Goal: Check status: Check status

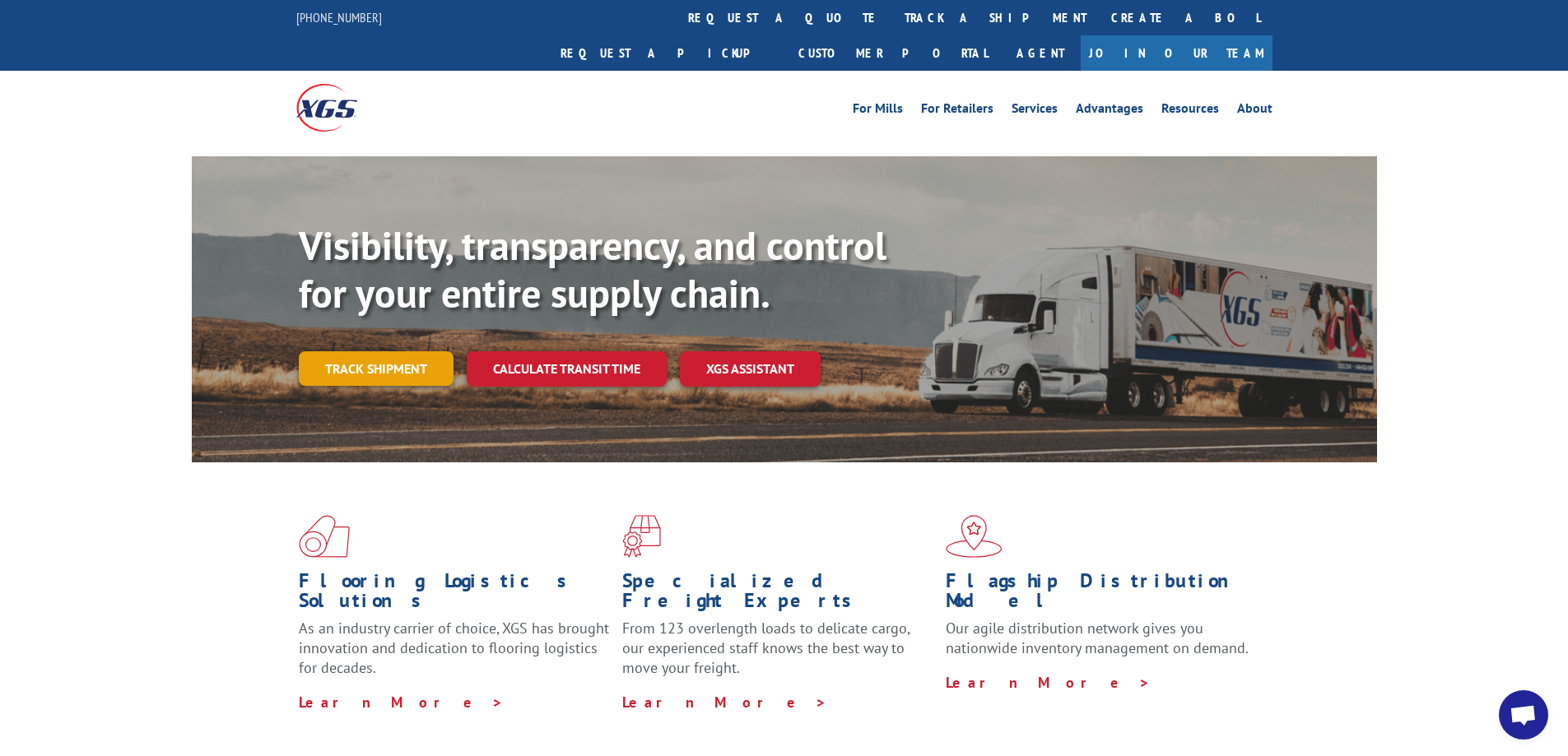
click at [415, 352] on link "Track shipment" at bounding box center [376, 368] width 155 height 34
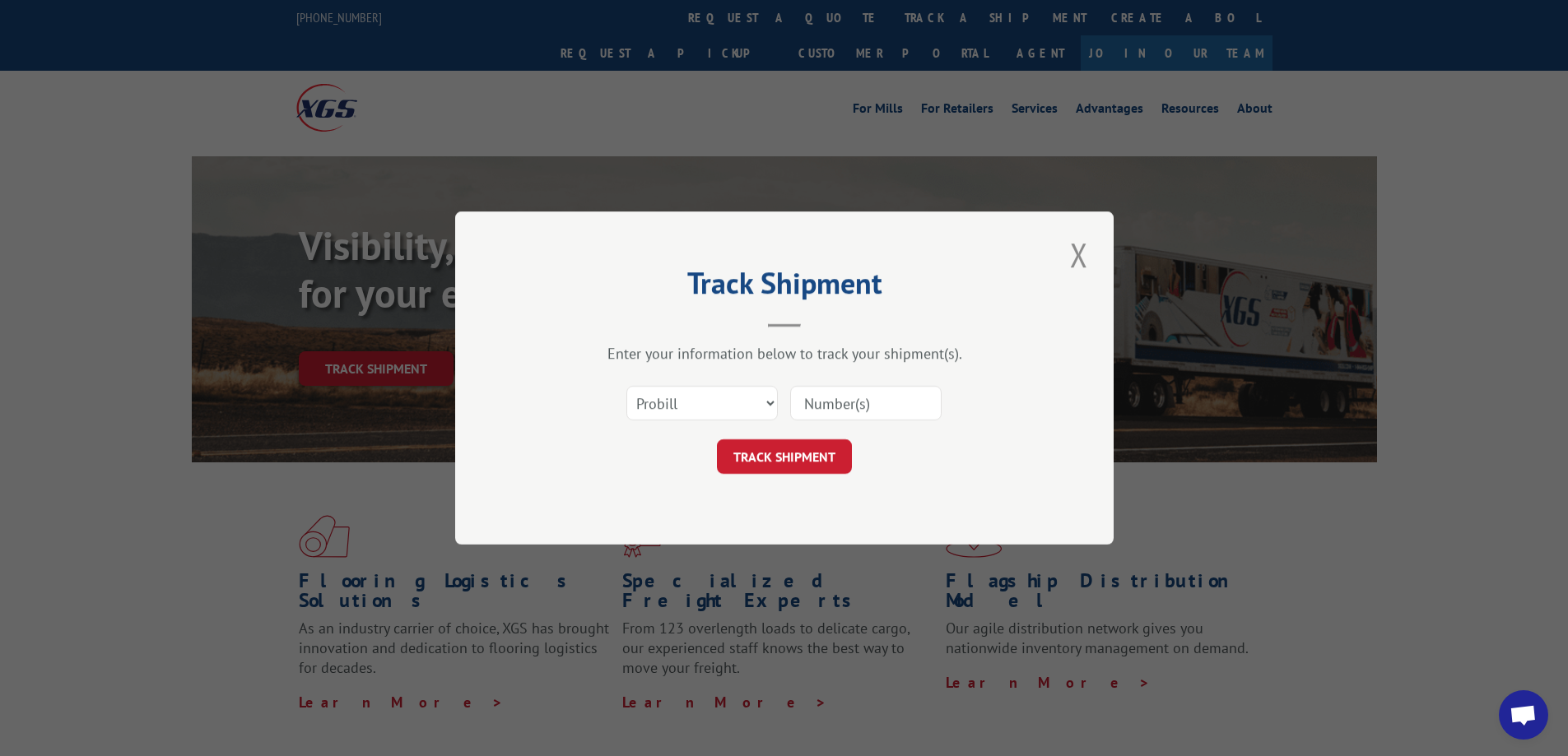
click at [854, 404] on input at bounding box center [866, 403] width 151 height 34
paste input "17386358"
type input "17386358"
click at [794, 463] on button "TRACK SHIPMENT" at bounding box center [784, 457] width 135 height 34
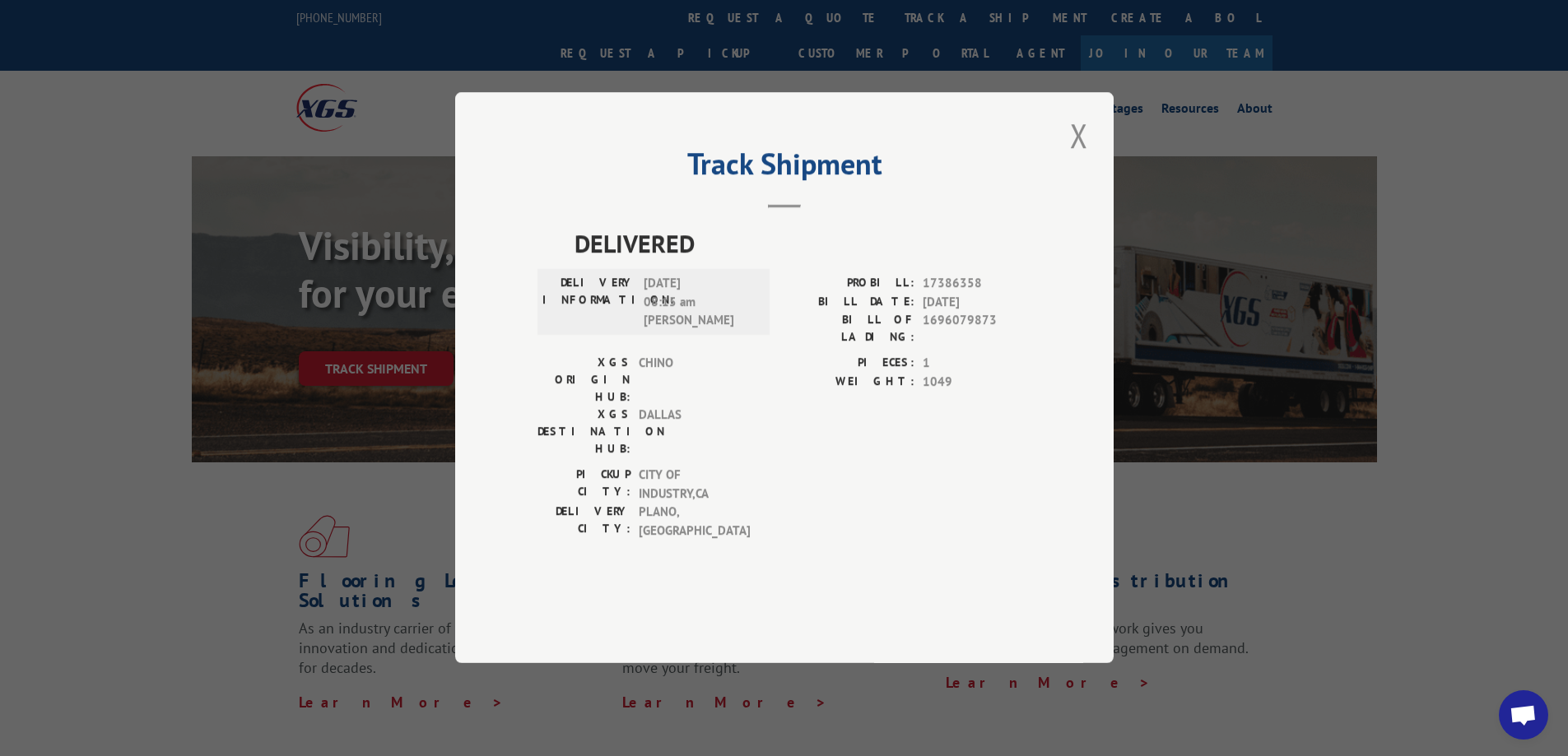
click at [513, 206] on div "Track Shipment DELIVERED DELIVERY INFORMATION: [DATE] 08:15 am [PERSON_NAME]: 1…" at bounding box center [784, 378] width 659 height 571
click at [1076, 158] on button "Close modal" at bounding box center [1078, 135] width 28 height 45
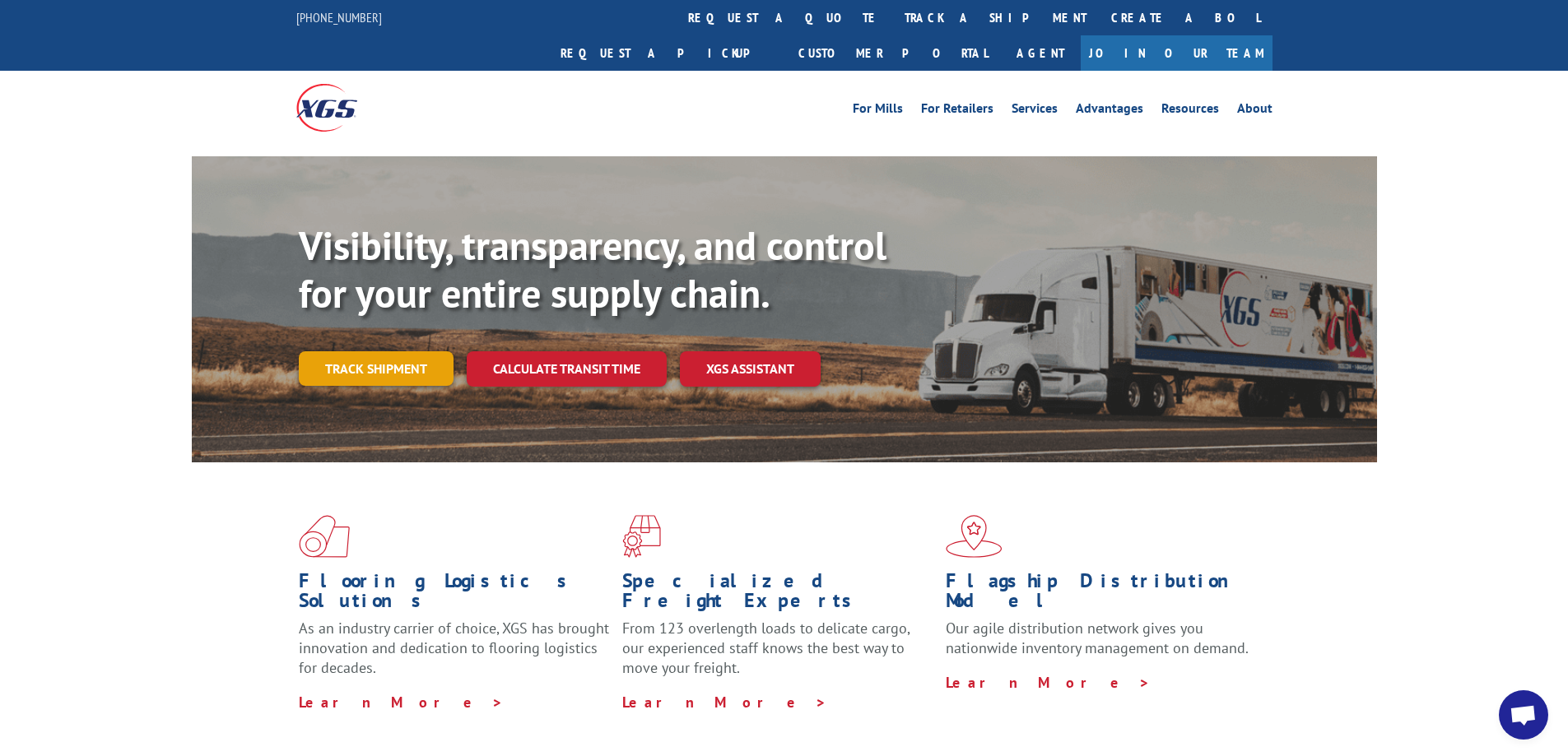
click at [412, 352] on link "Track shipment" at bounding box center [376, 368] width 155 height 34
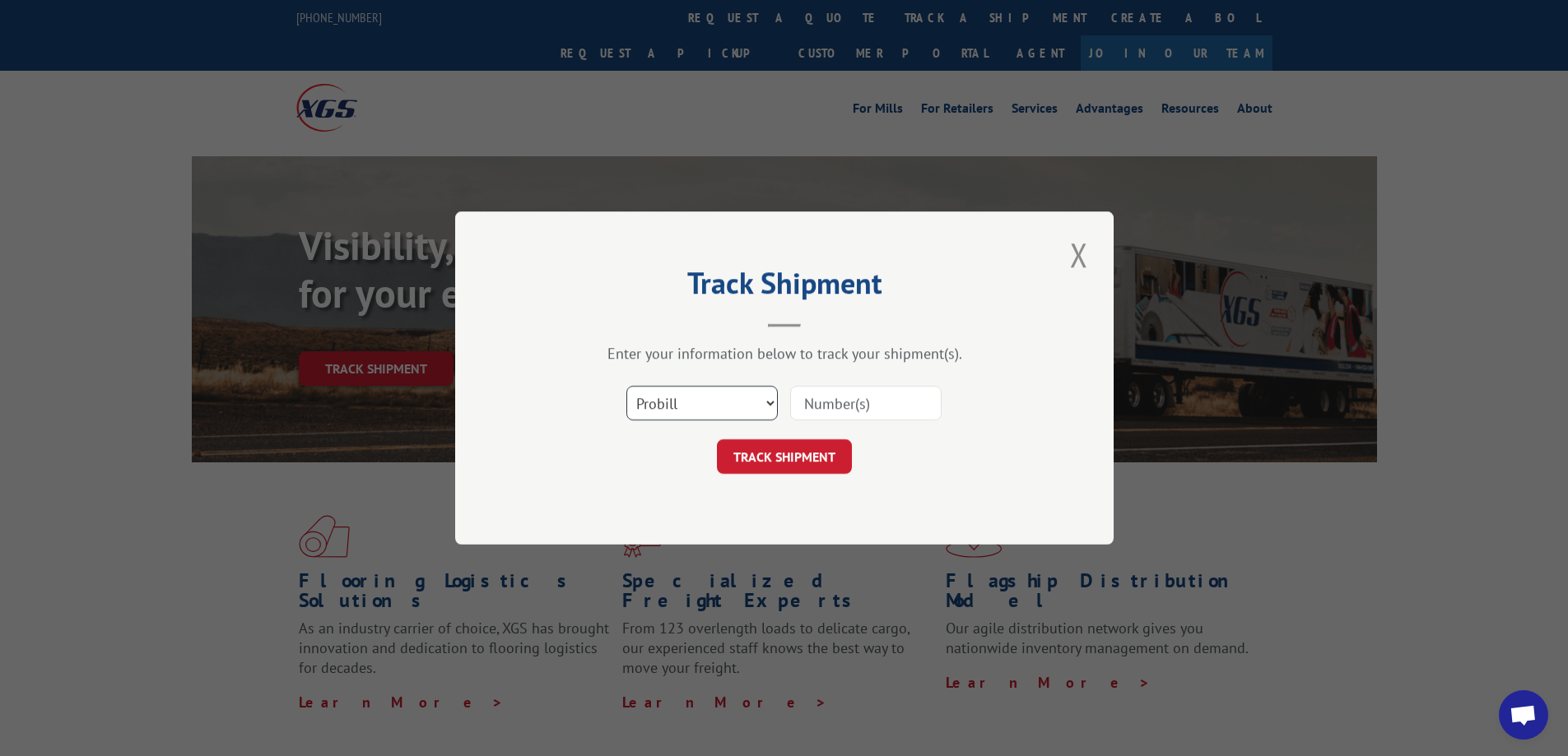
click at [760, 411] on select "Select category... Probill BOL PO" at bounding box center [702, 403] width 151 height 34
select select "po"
click at [627, 386] on select "Select category... Probill BOL PO" at bounding box center [702, 403] width 151 height 34
click at [850, 400] on input at bounding box center [866, 403] width 151 height 34
drag, startPoint x: 851, startPoint y: 399, endPoint x: 871, endPoint y: 480, distance: 83.4
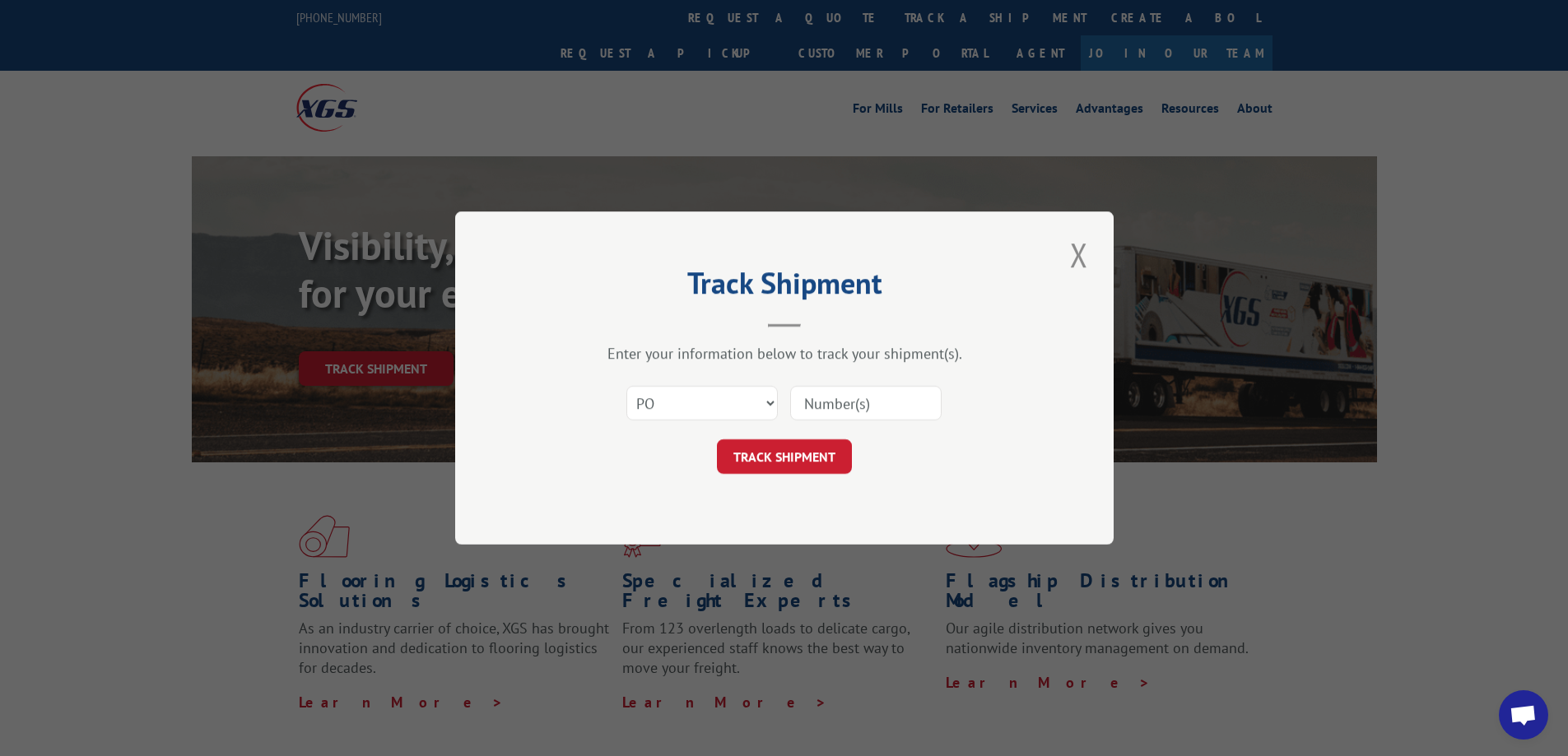
click at [913, 448] on div "TRACK SHIPMENT" at bounding box center [784, 457] width 494 height 34
click at [564, 473] on div "TRACK SHIPMENT" at bounding box center [784, 457] width 494 height 34
click at [908, 397] on input at bounding box center [866, 403] width 151 height 34
paste input "17386358"
type input "17386358"
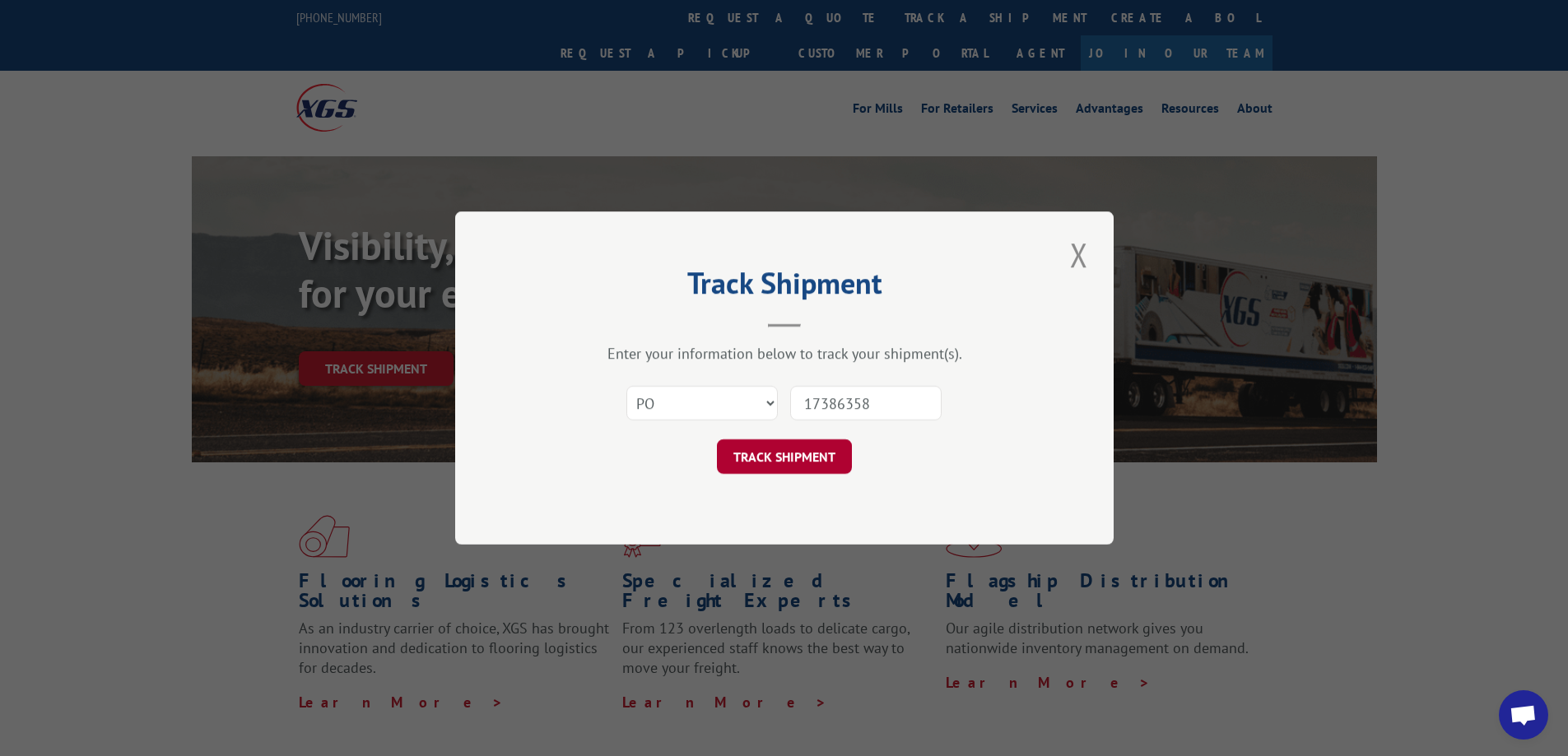
click at [774, 446] on button "TRACK SHIPMENT" at bounding box center [784, 457] width 135 height 34
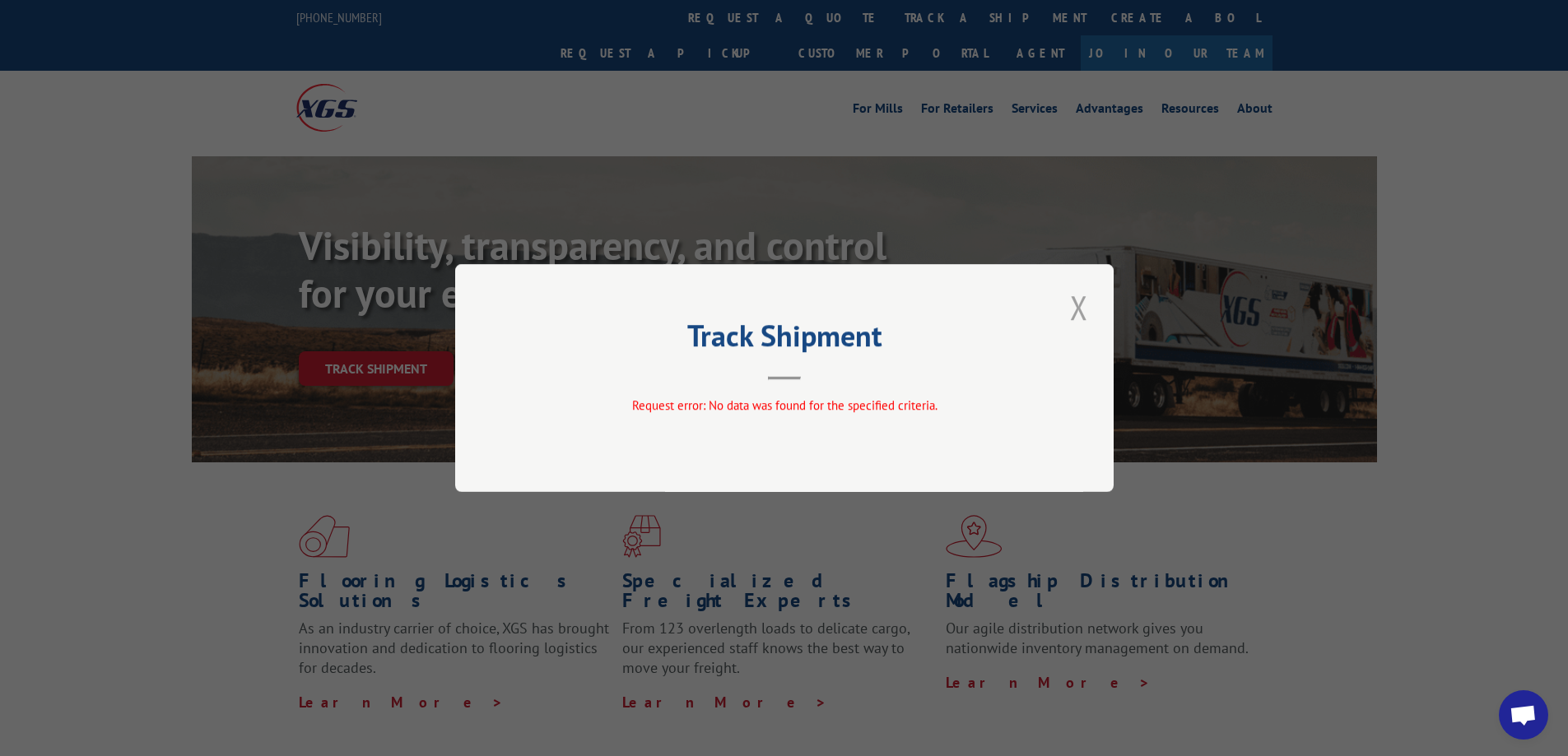
click at [1078, 305] on button "Close modal" at bounding box center [1078, 308] width 28 height 45
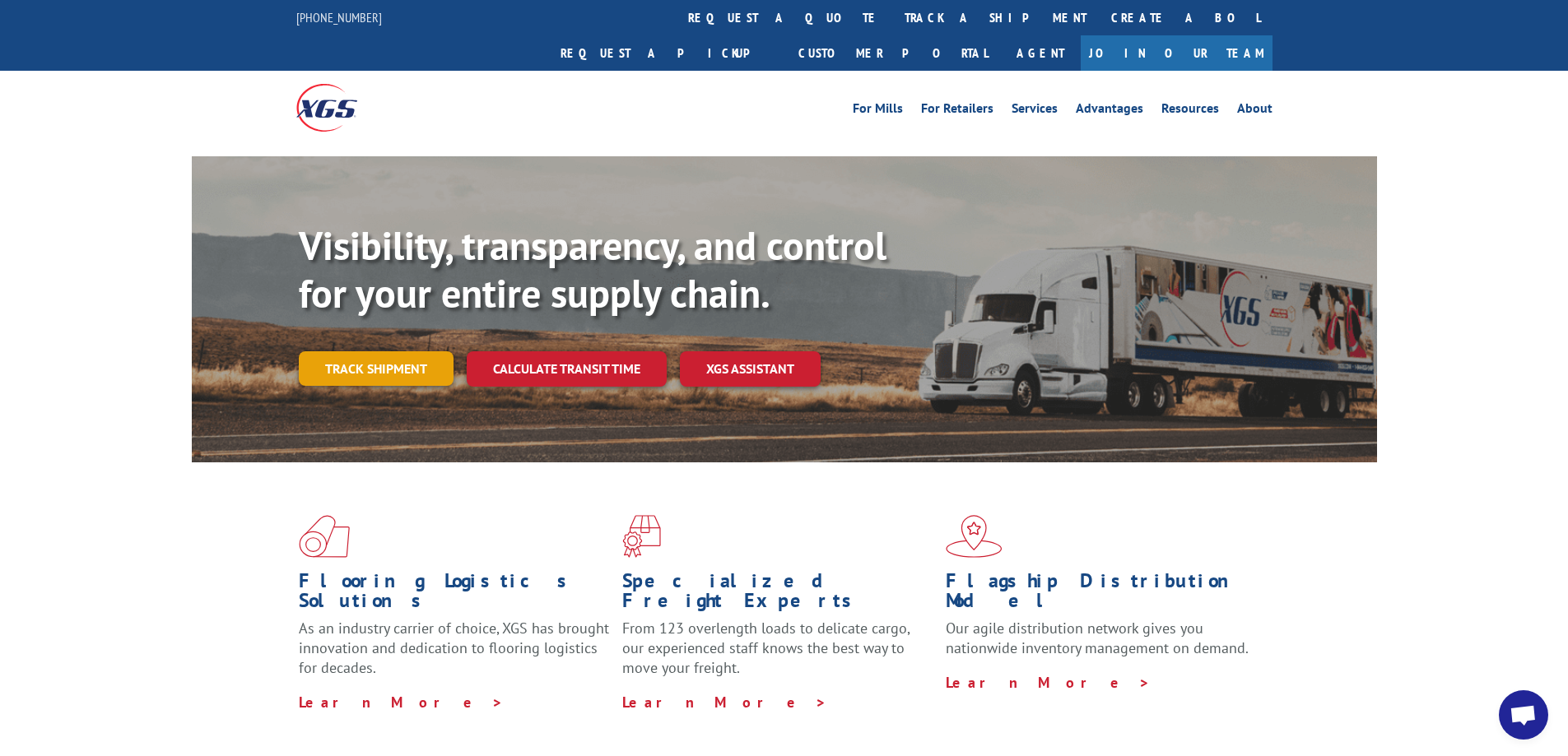
click at [395, 352] on link "Track shipment" at bounding box center [376, 368] width 155 height 34
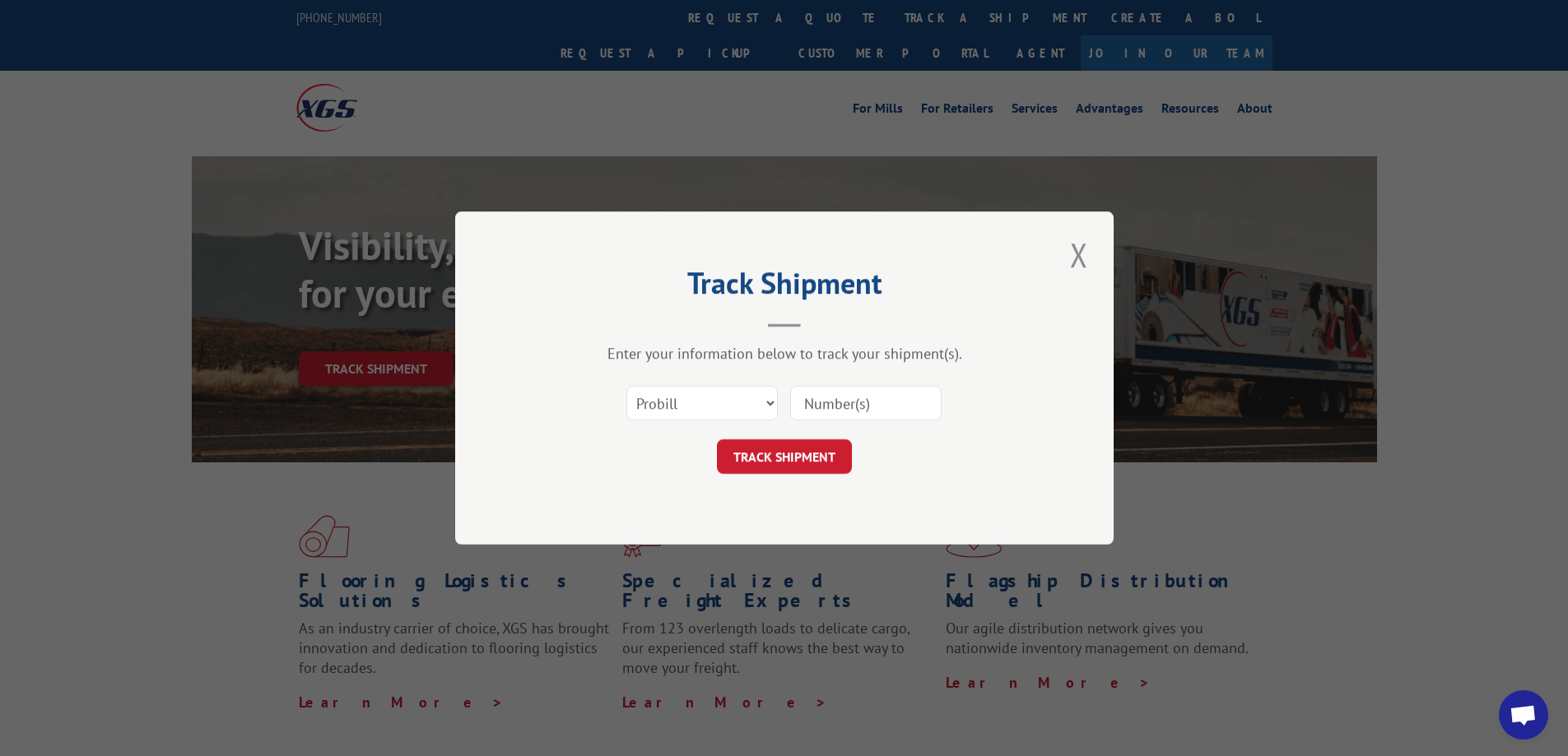
click at [569, 378] on div "Select category... Probill BOL PO" at bounding box center [784, 403] width 494 height 55
click at [663, 393] on select "Select category... Probill BOL PO" at bounding box center [702, 403] width 151 height 34
select select "bol"
click at [627, 386] on select "Select category... Probill BOL PO" at bounding box center [702, 403] width 151 height 34
click at [831, 410] on input at bounding box center [866, 403] width 151 height 34
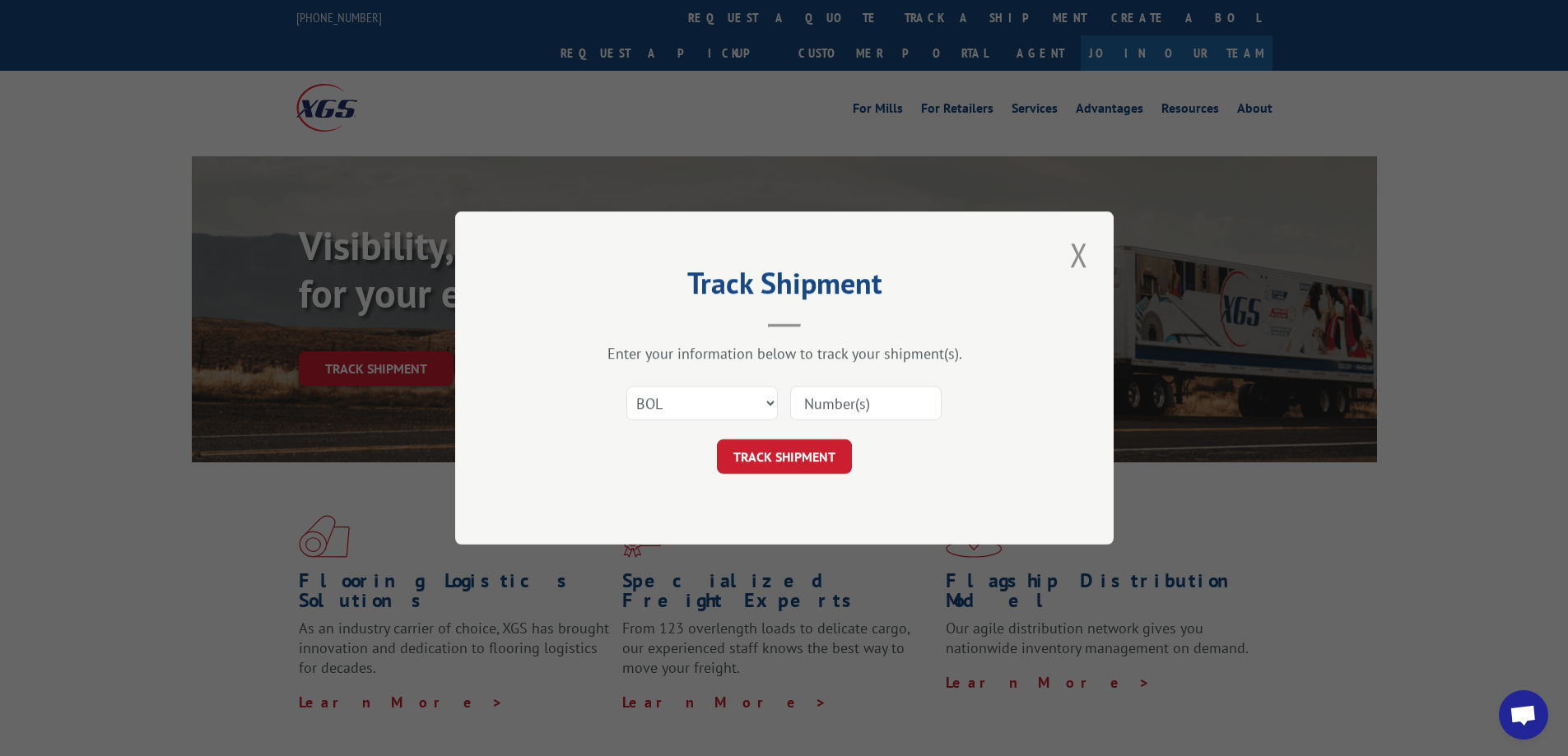
paste input "17386358"
type input "17386358"
click at [822, 457] on button "TRACK SHIPMENT" at bounding box center [784, 457] width 135 height 34
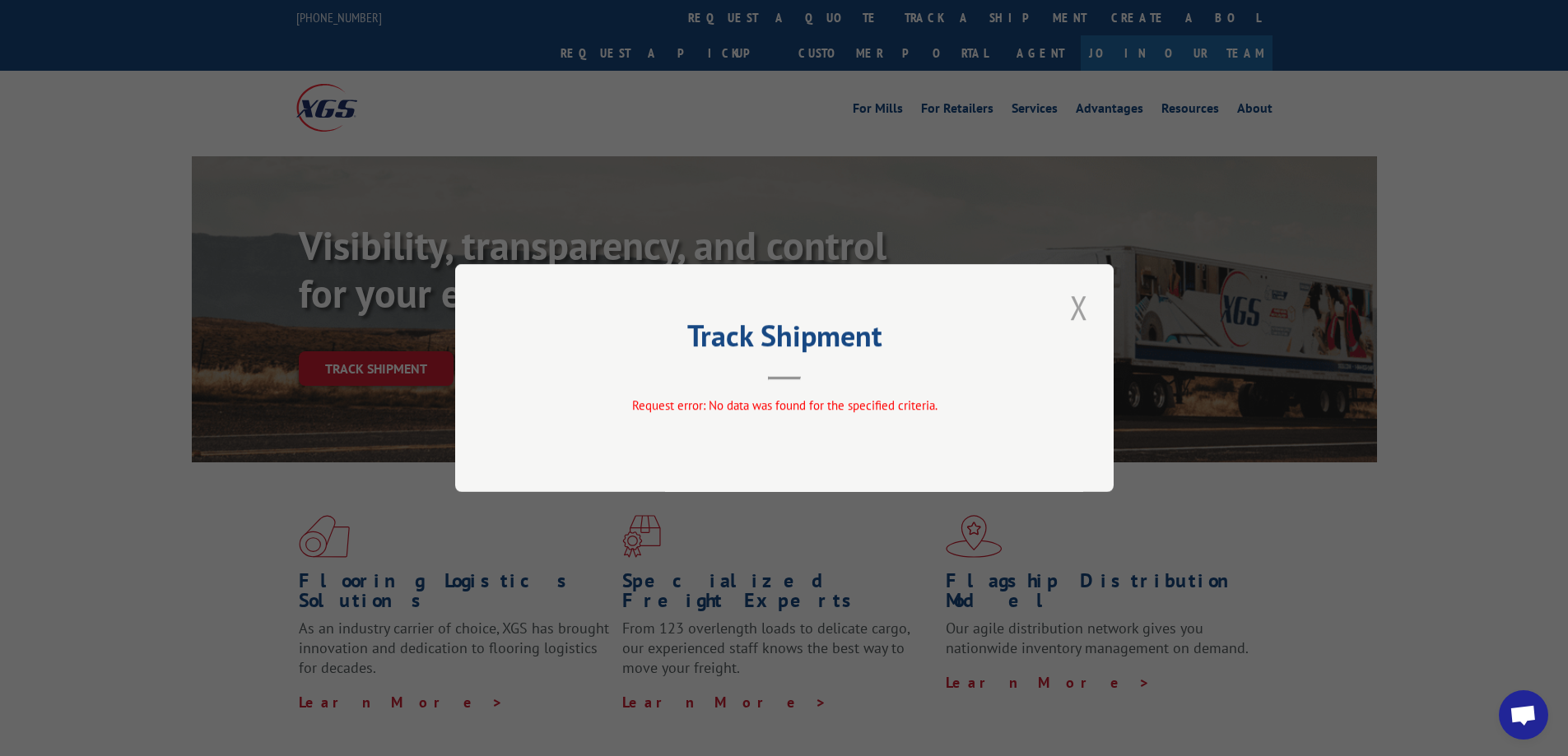
click at [1082, 304] on button "Close modal" at bounding box center [1078, 308] width 28 height 45
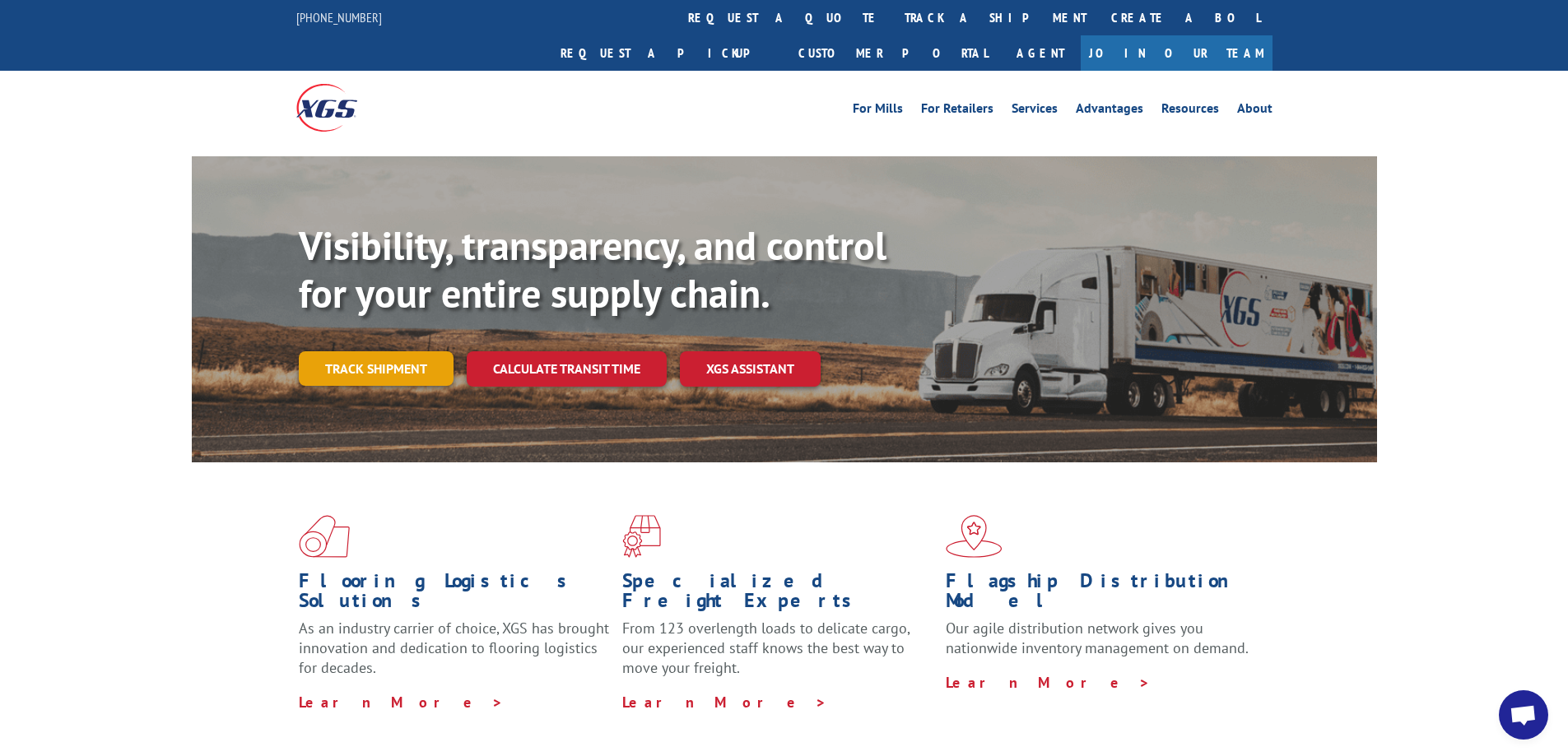
click at [372, 352] on link "Track shipment" at bounding box center [376, 368] width 155 height 34
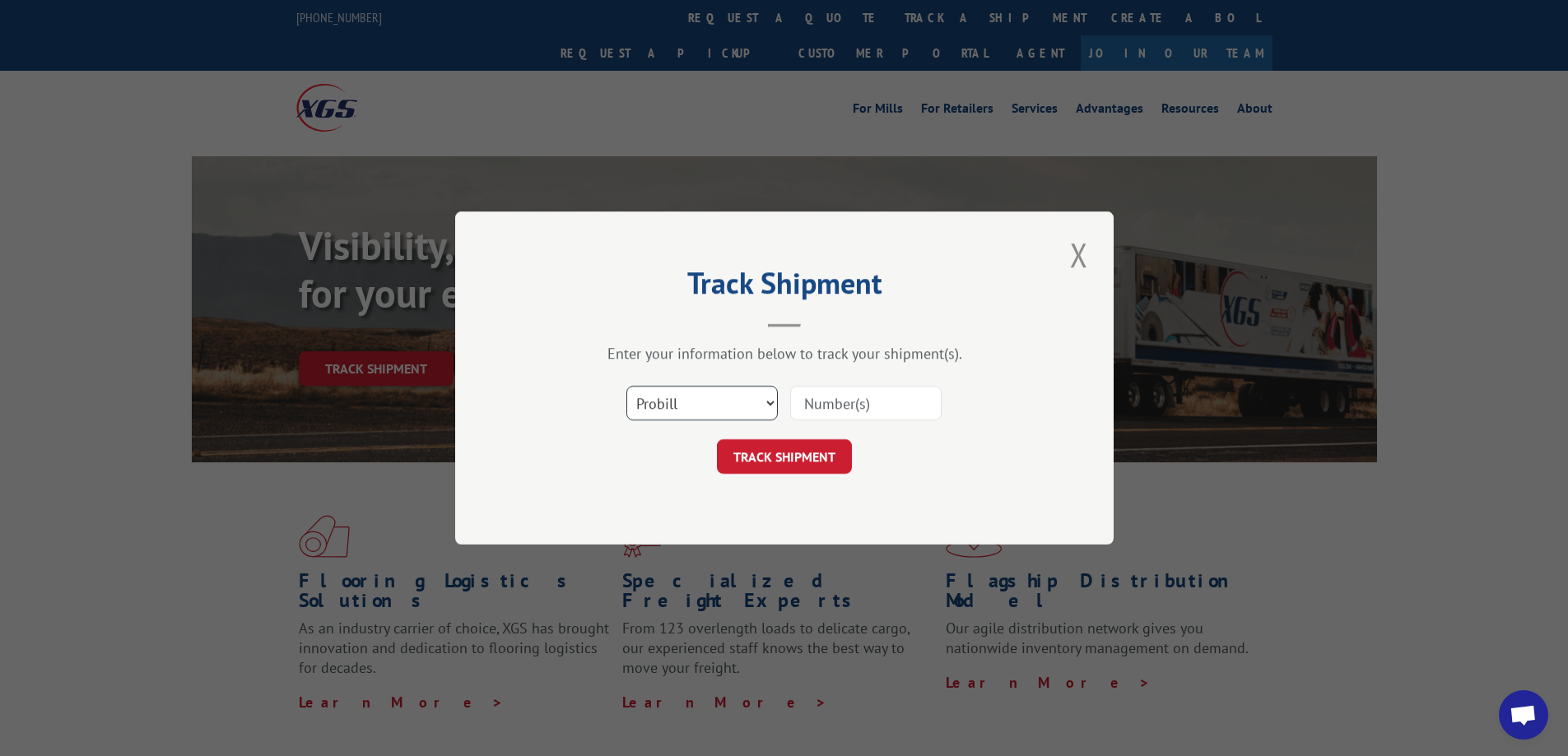
click at [762, 397] on select "Select category... Probill BOL PO" at bounding box center [702, 403] width 151 height 34
click at [627, 386] on select "Select category... Probill BOL PO" at bounding box center [702, 403] width 151 height 34
click at [744, 393] on select "Select category... Probill BOL PO" at bounding box center [702, 403] width 151 height 34
select select "probill"
click at [627, 386] on select "Select category... Probill BOL PO" at bounding box center [702, 403] width 151 height 34
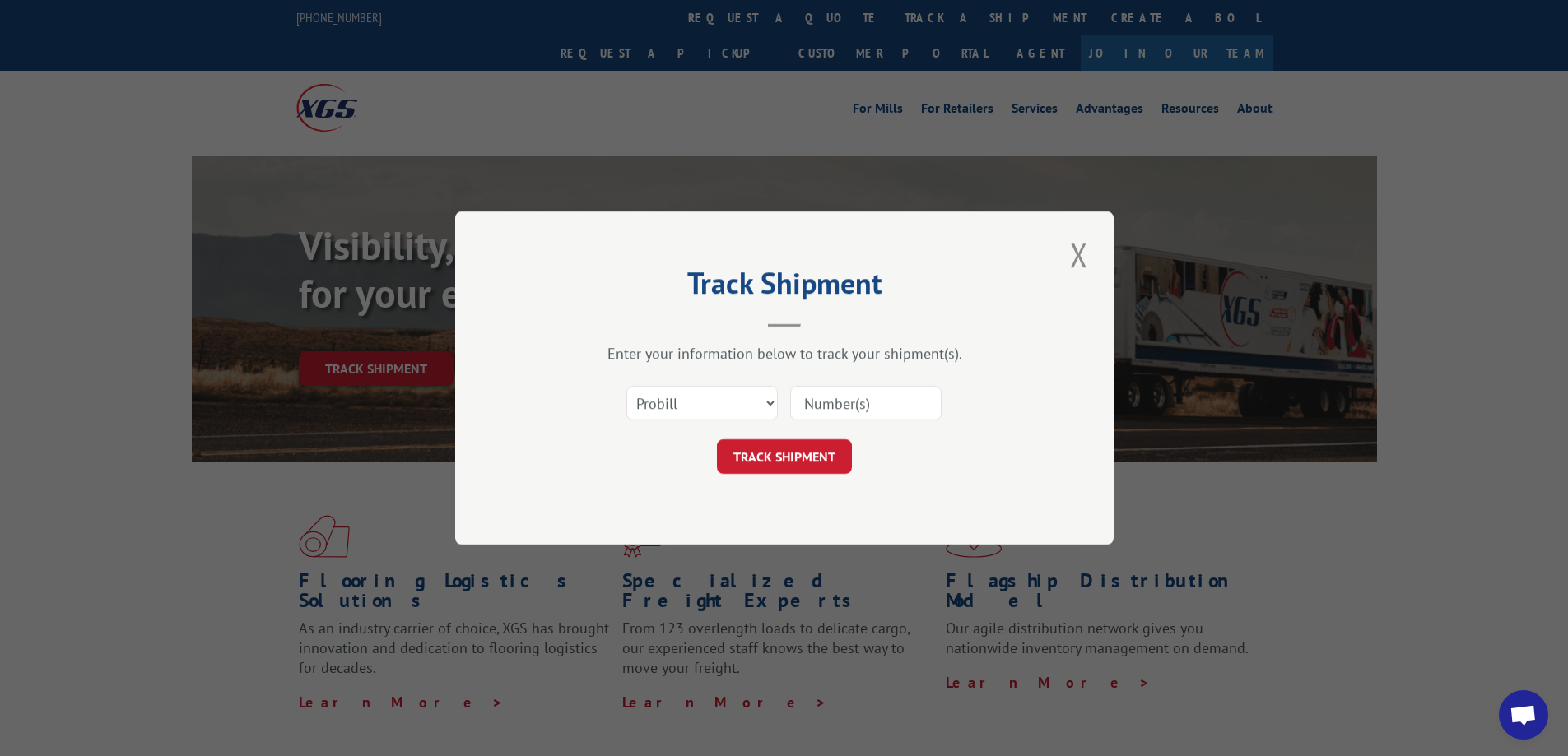
click at [836, 395] on input at bounding box center [866, 403] width 151 height 34
paste input "17386358"
type input "17386358"
click at [810, 462] on button "TRACK SHIPMENT" at bounding box center [784, 457] width 135 height 34
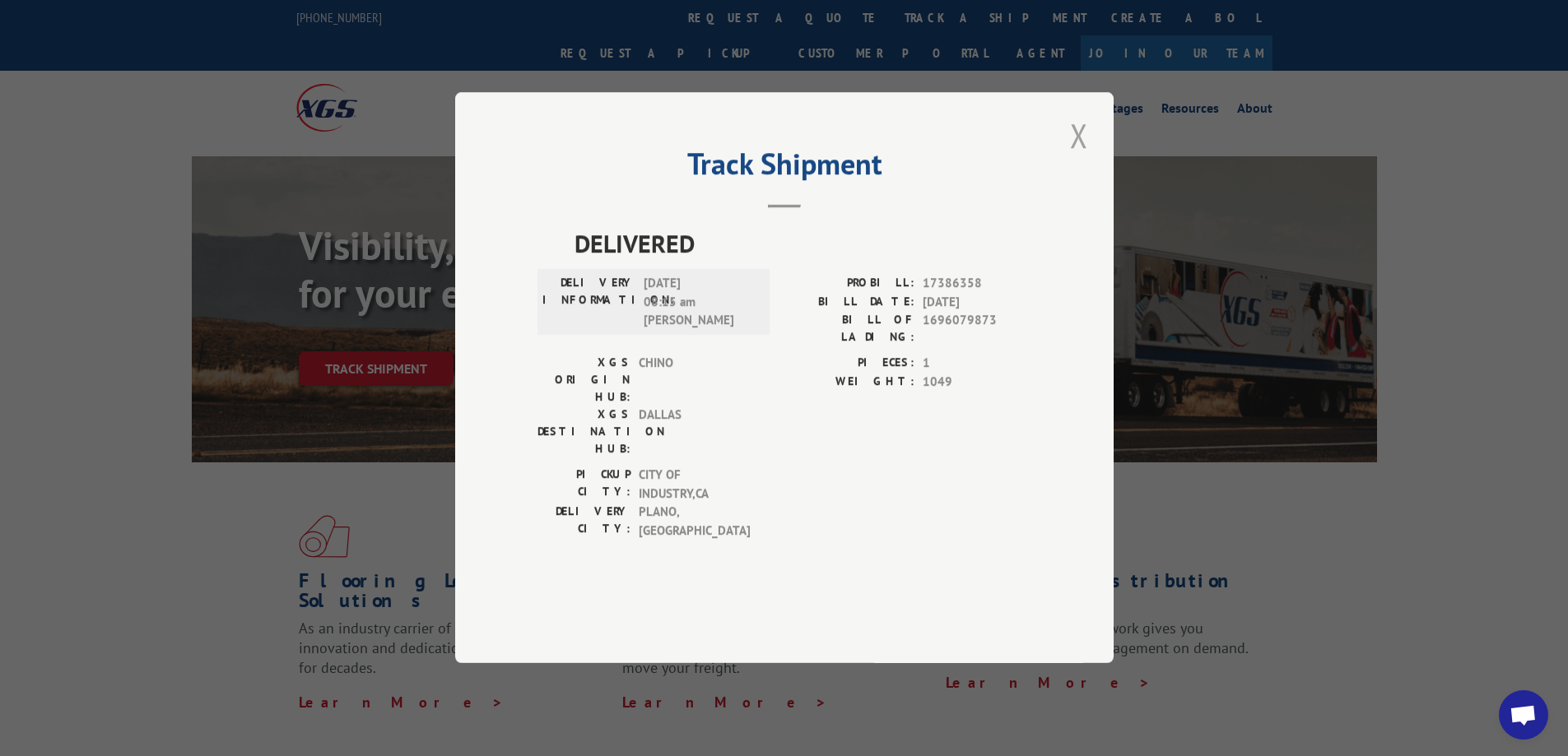
click at [1078, 158] on button "Close modal" at bounding box center [1078, 135] width 28 height 45
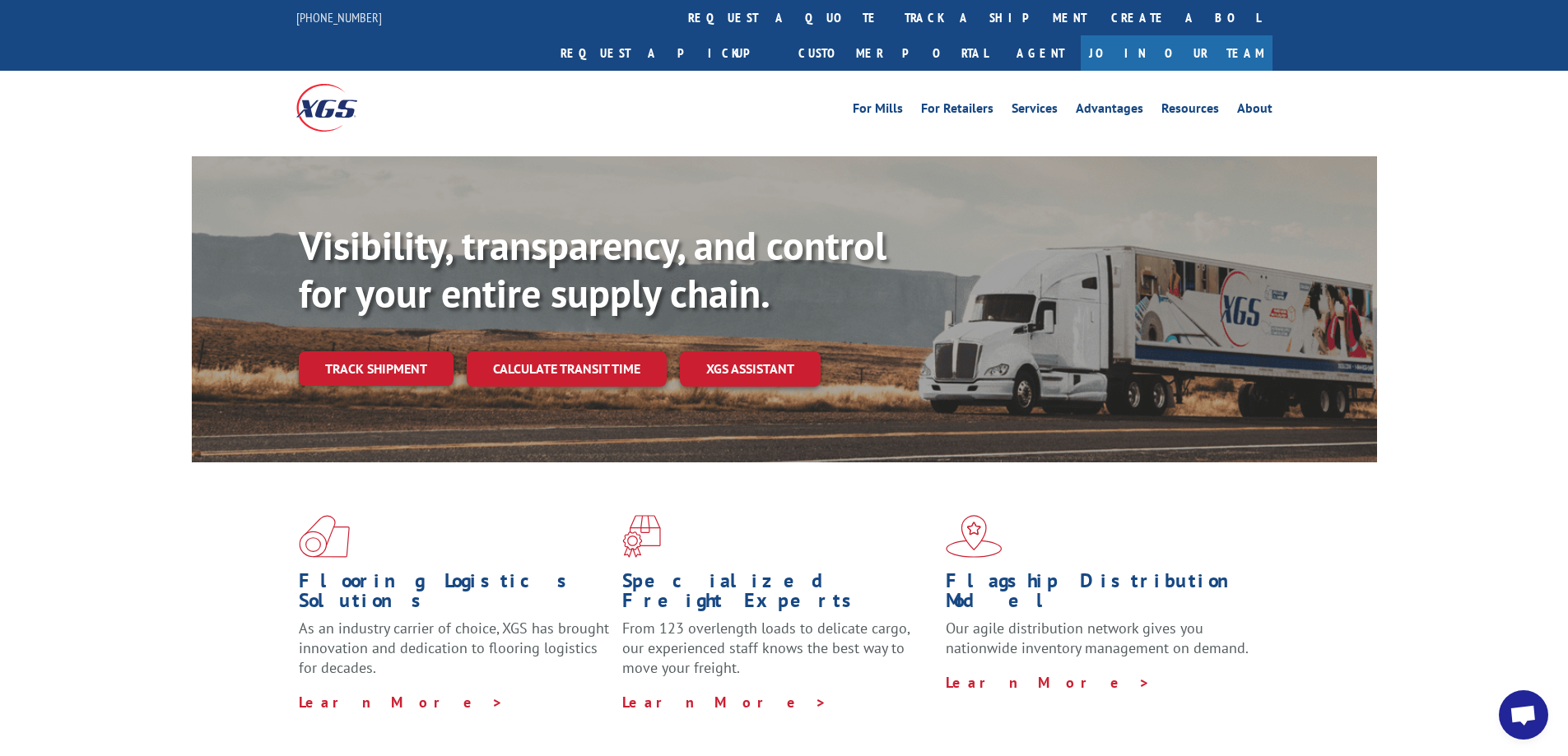
click at [359, 291] on div "Visibility, transparency, and control for your entire supply chain. Track shipm…" at bounding box center [838, 336] width 1078 height 230
click at [378, 352] on link "Track shipment" at bounding box center [376, 368] width 155 height 34
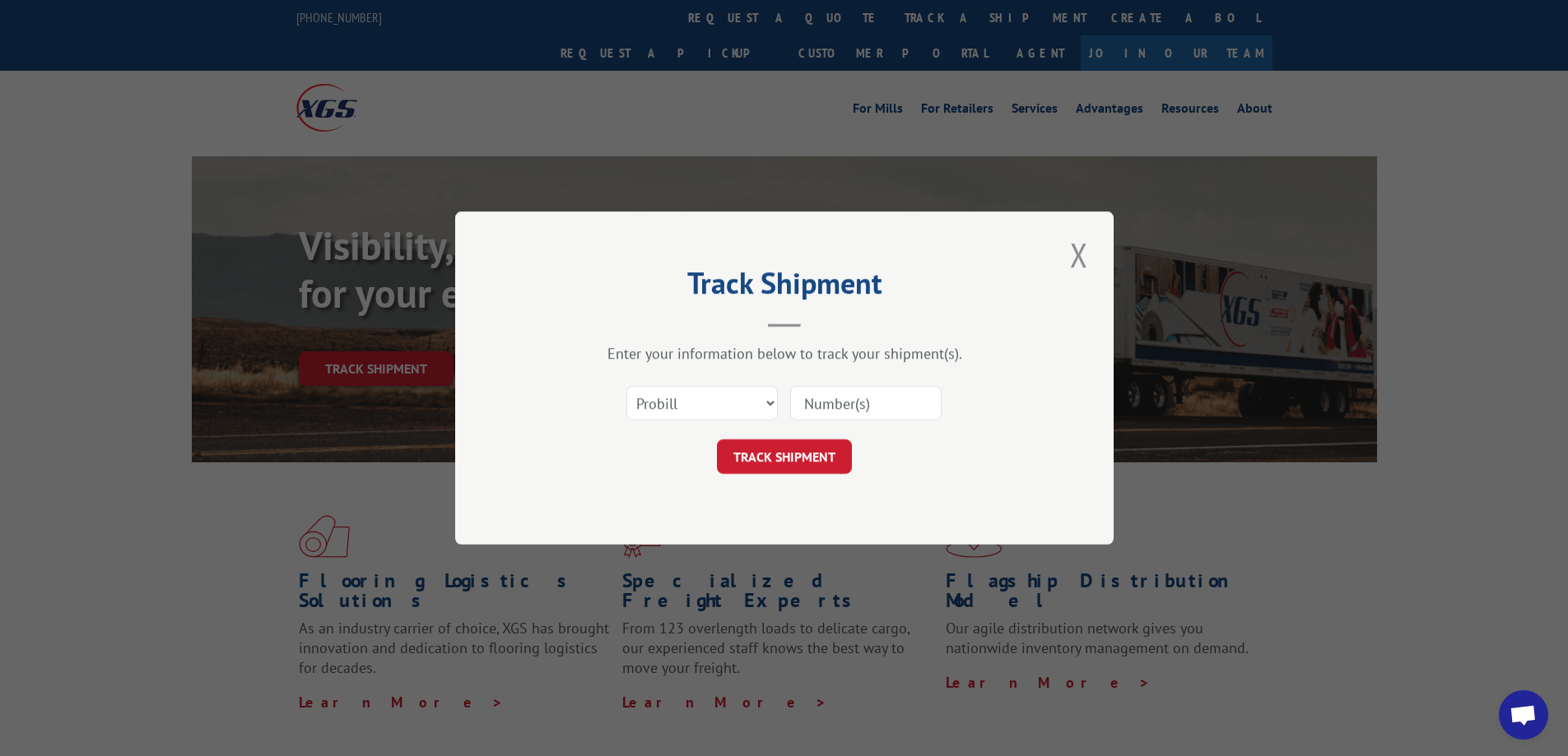
click at [829, 401] on input at bounding box center [866, 403] width 151 height 34
paste input "17409375"
type input "17409375"
click at [799, 447] on button "TRACK SHIPMENT" at bounding box center [784, 457] width 135 height 34
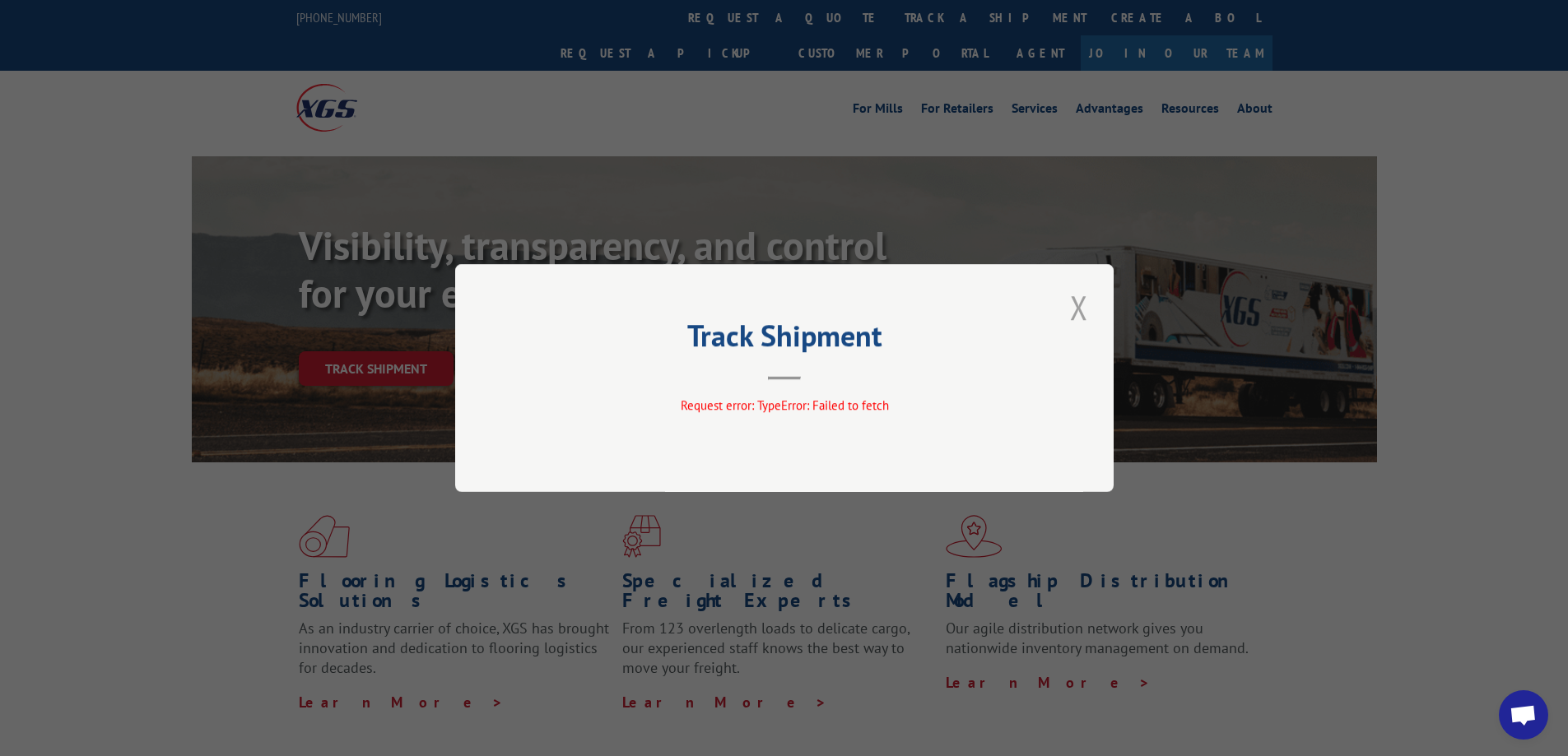
click at [1080, 304] on button "Close modal" at bounding box center [1078, 308] width 28 height 45
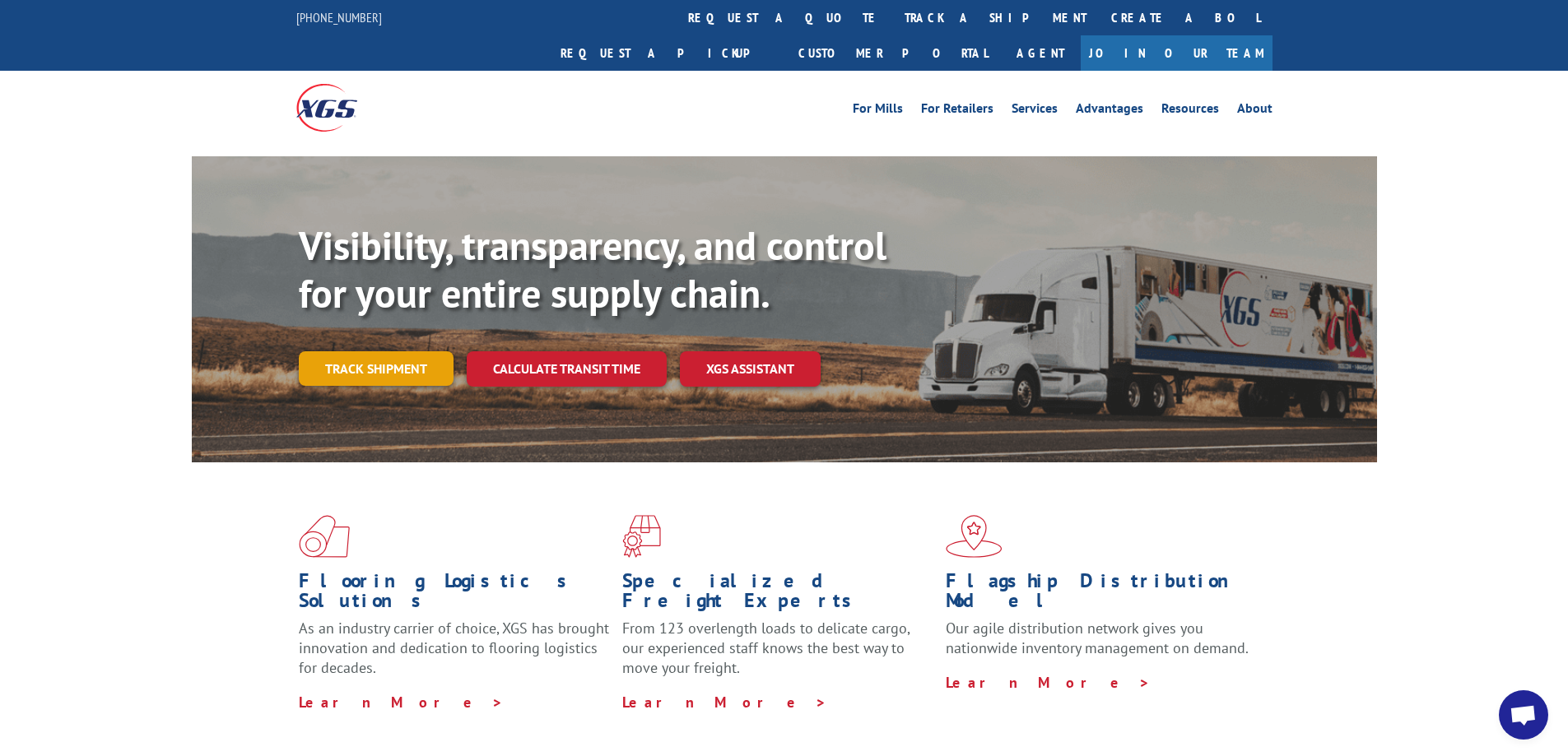
click at [434, 352] on link "Track shipment" at bounding box center [376, 368] width 155 height 34
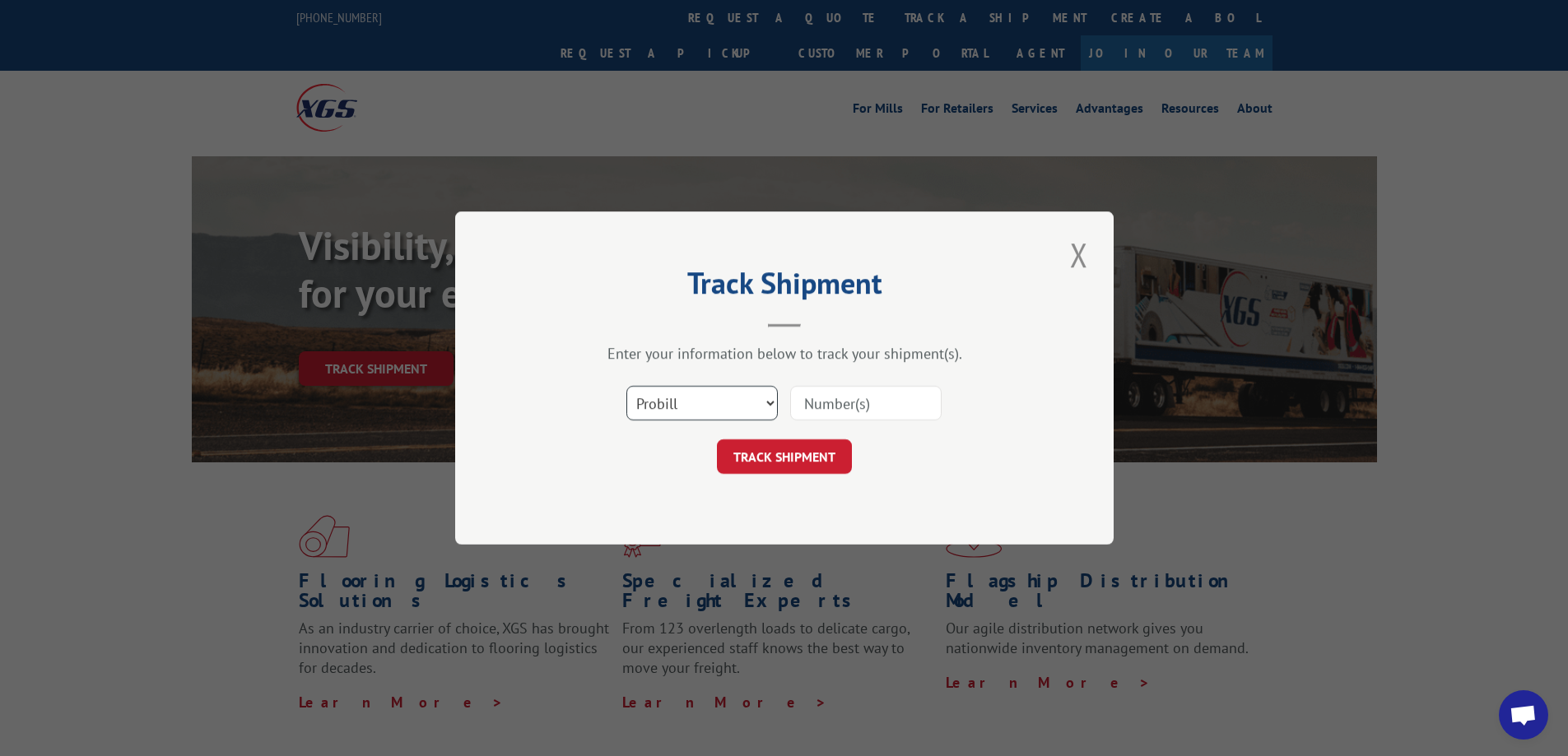
drag, startPoint x: 693, startPoint y: 400, endPoint x: 705, endPoint y: 411, distance: 16.3
click at [693, 400] on select "Select category... Probill BOL PO" at bounding box center [702, 403] width 151 height 34
select select "po"
click at [627, 386] on select "Select category... Probill BOL PO" at bounding box center [702, 403] width 151 height 34
click at [848, 409] on input at bounding box center [866, 403] width 151 height 34
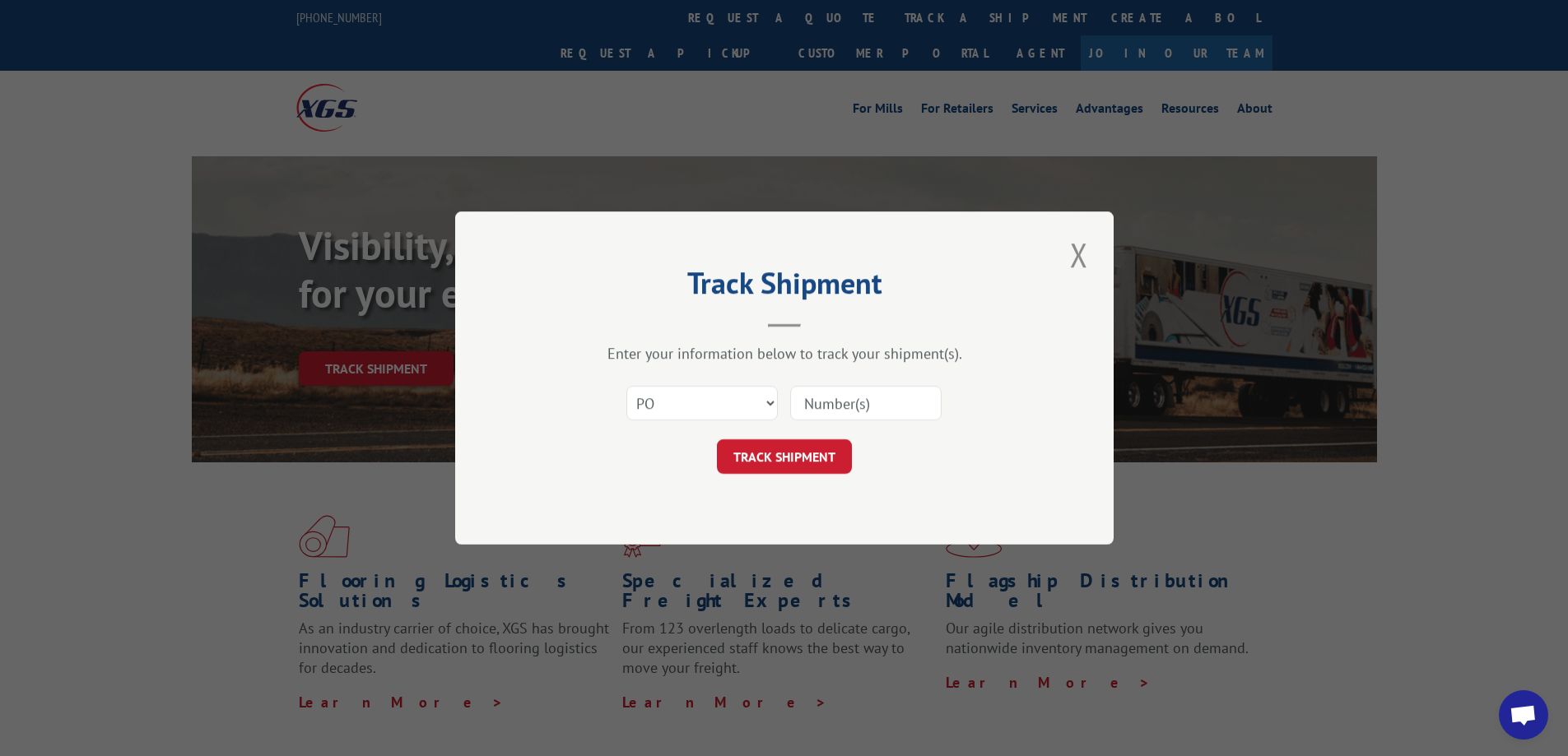
paste input "17409375"
type input "17409375"
click at [814, 464] on button "TRACK SHIPMENT" at bounding box center [784, 457] width 135 height 34
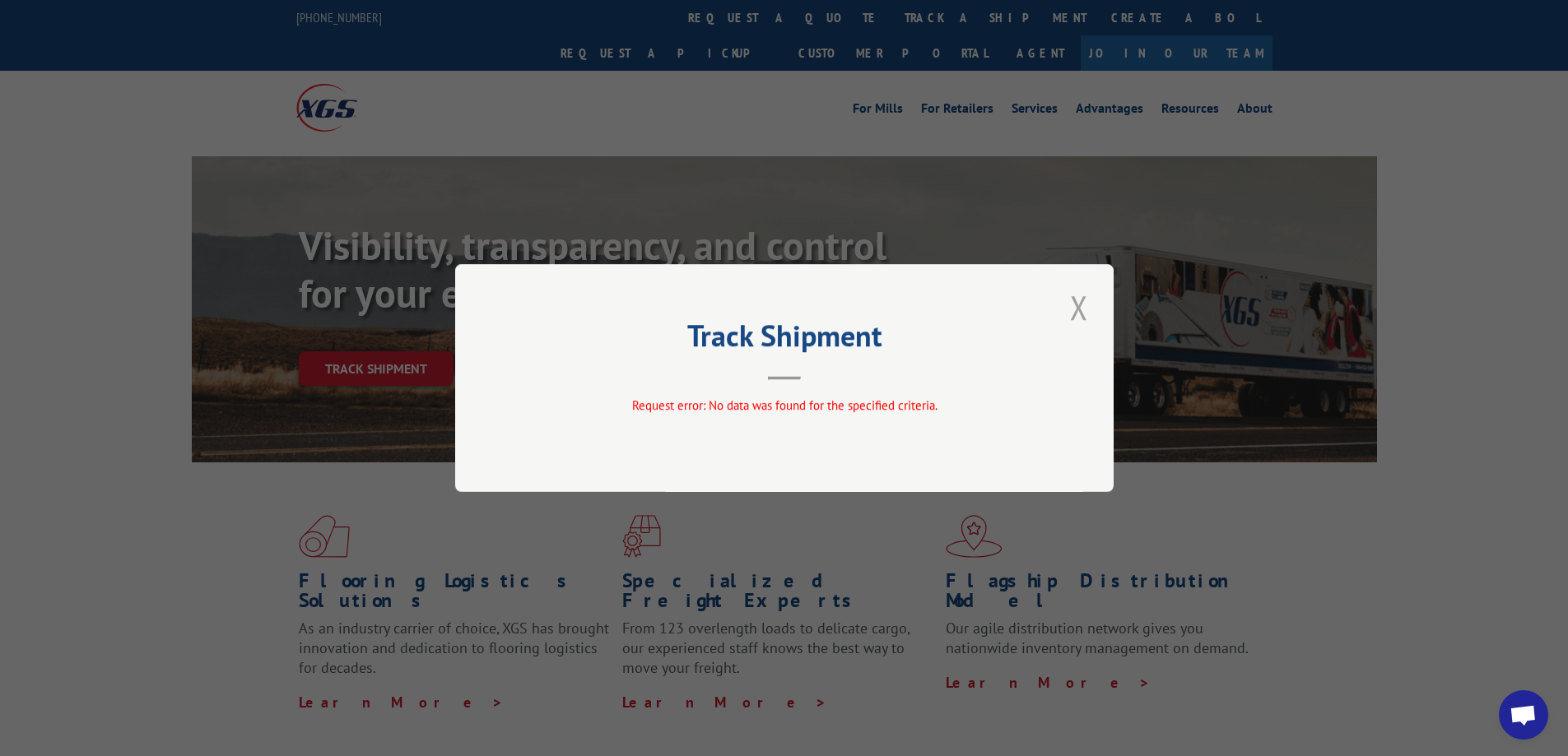
click at [1087, 308] on button "Close modal" at bounding box center [1078, 308] width 28 height 45
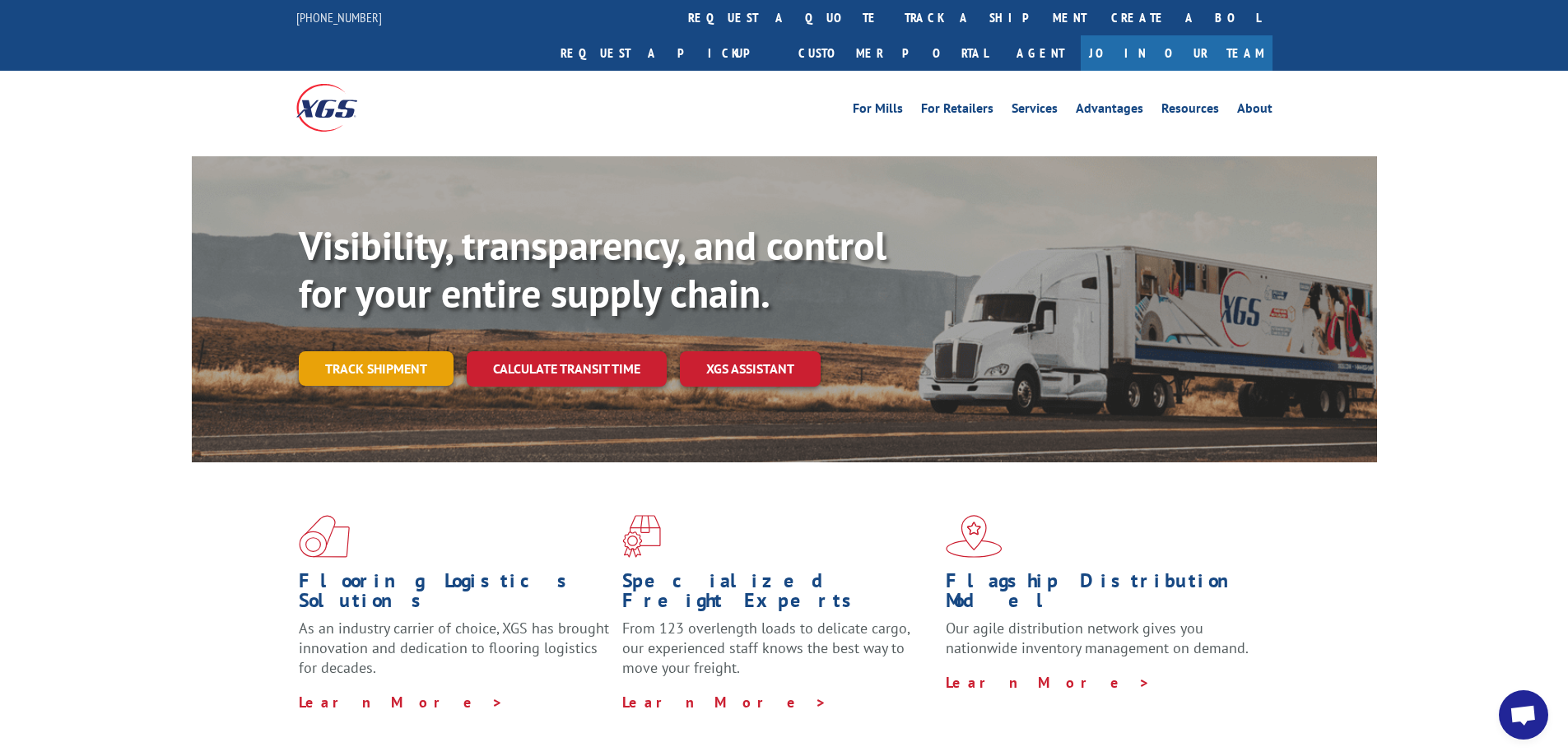
click at [406, 352] on link "Track shipment" at bounding box center [376, 368] width 155 height 34
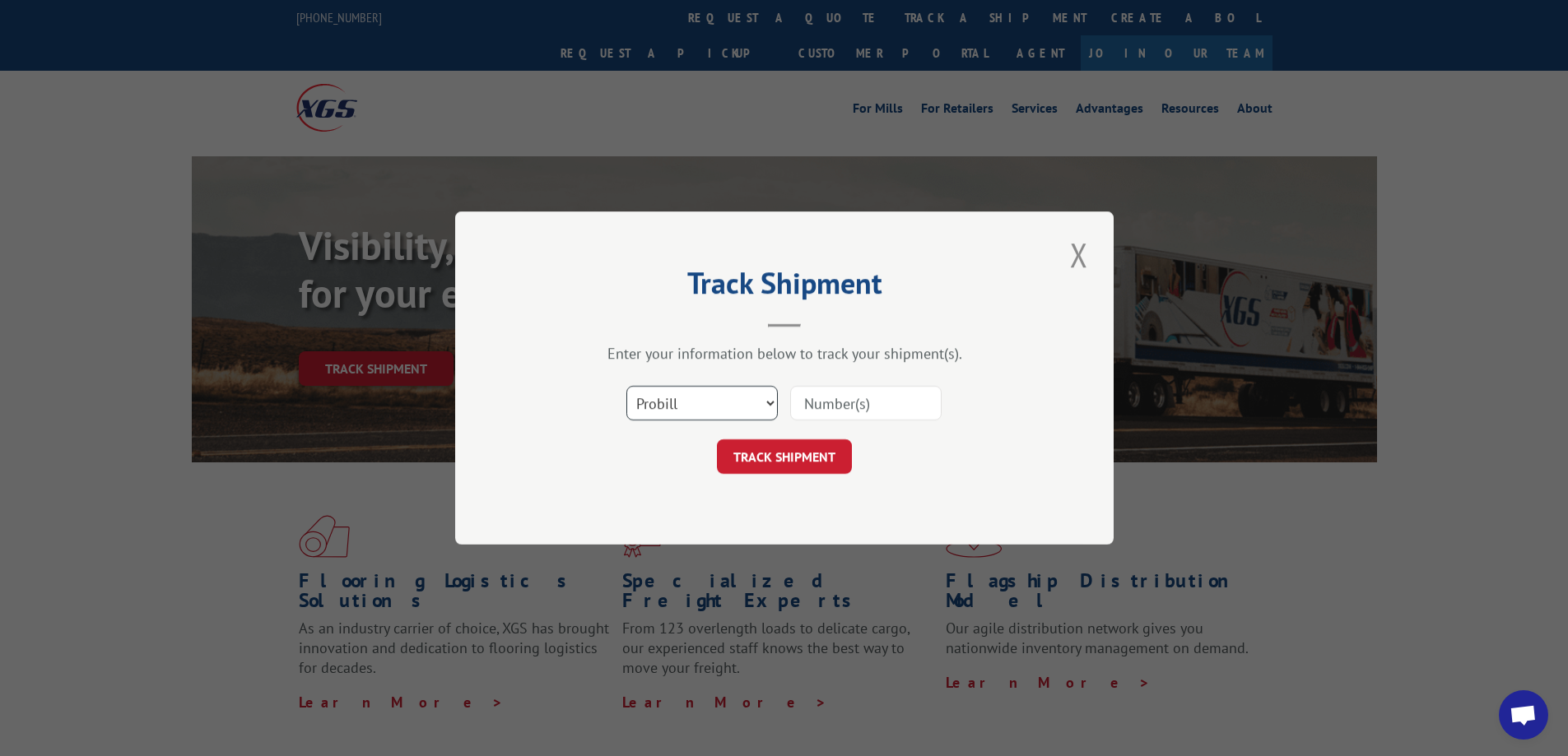
click at [712, 409] on select "Select category... Probill BOL PO" at bounding box center [702, 403] width 151 height 34
select select
click at [627, 386] on select "Select category... Probill BOL PO" at bounding box center [702, 403] width 151 height 34
click at [837, 403] on input at bounding box center [866, 403] width 151 height 34
paste input "17409375"
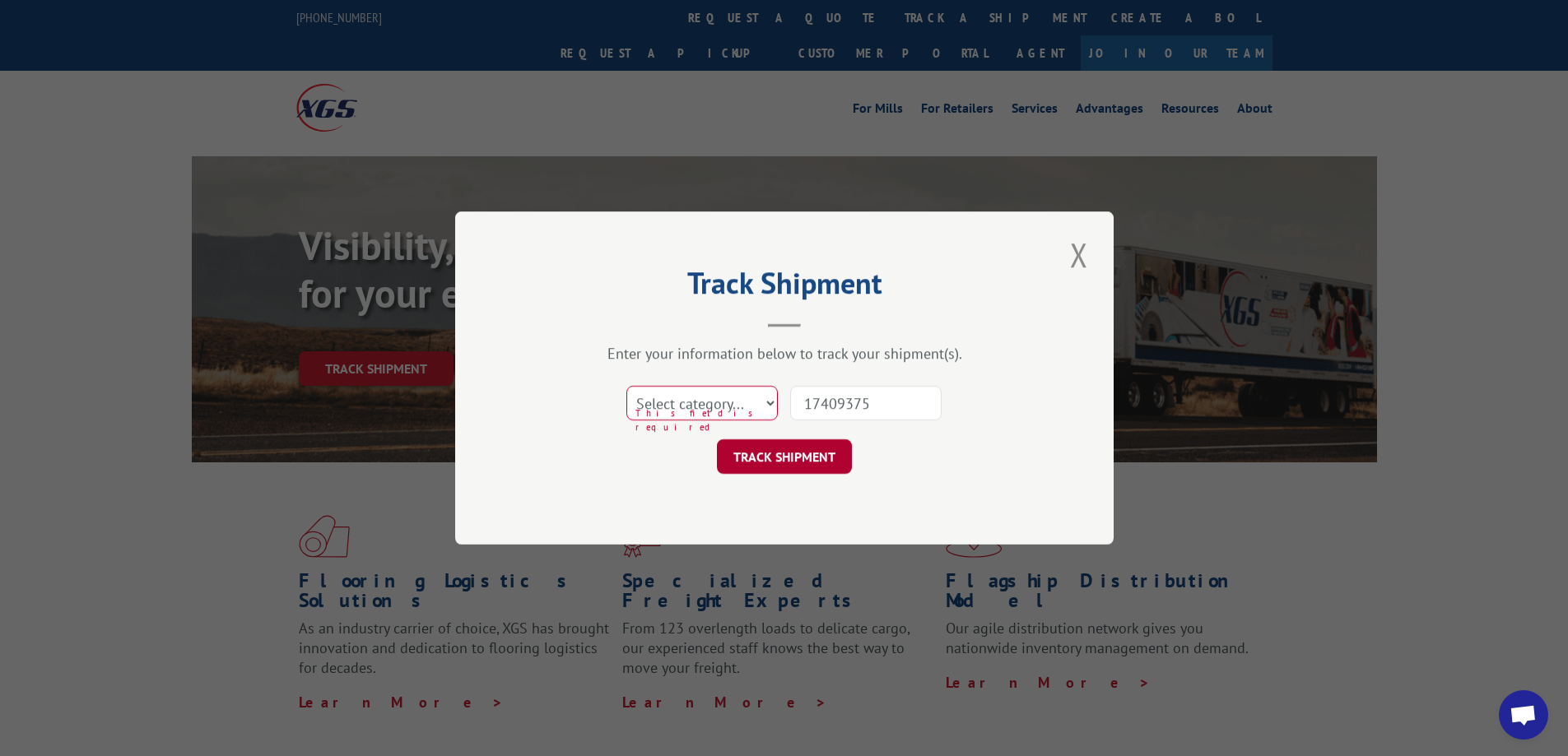
type input "17409375"
click at [804, 463] on button "TRACK SHIPMENT" at bounding box center [784, 457] width 135 height 34
click at [804, 458] on button "TRACK SHIPMENT" at bounding box center [784, 457] width 135 height 34
click at [806, 457] on button "TRACK SHIPMENT" at bounding box center [784, 457] width 135 height 34
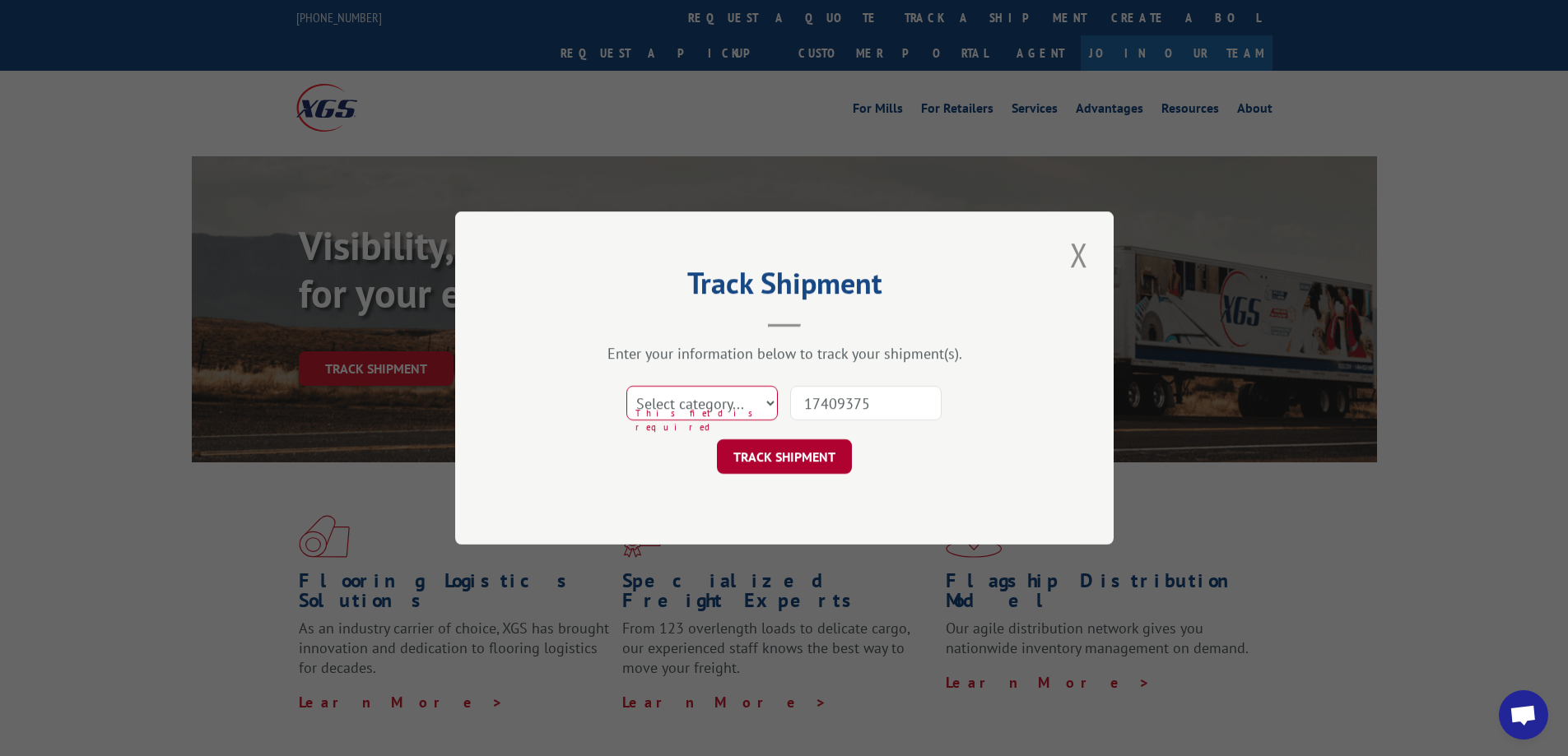
click at [807, 457] on button "TRACK SHIPMENT" at bounding box center [784, 457] width 135 height 34
click at [755, 399] on select "Select category... Probill BOL PO" at bounding box center [702, 403] width 151 height 34
select select "bol"
click at [627, 386] on select "Select category... Probill BOL PO" at bounding box center [702, 403] width 151 height 34
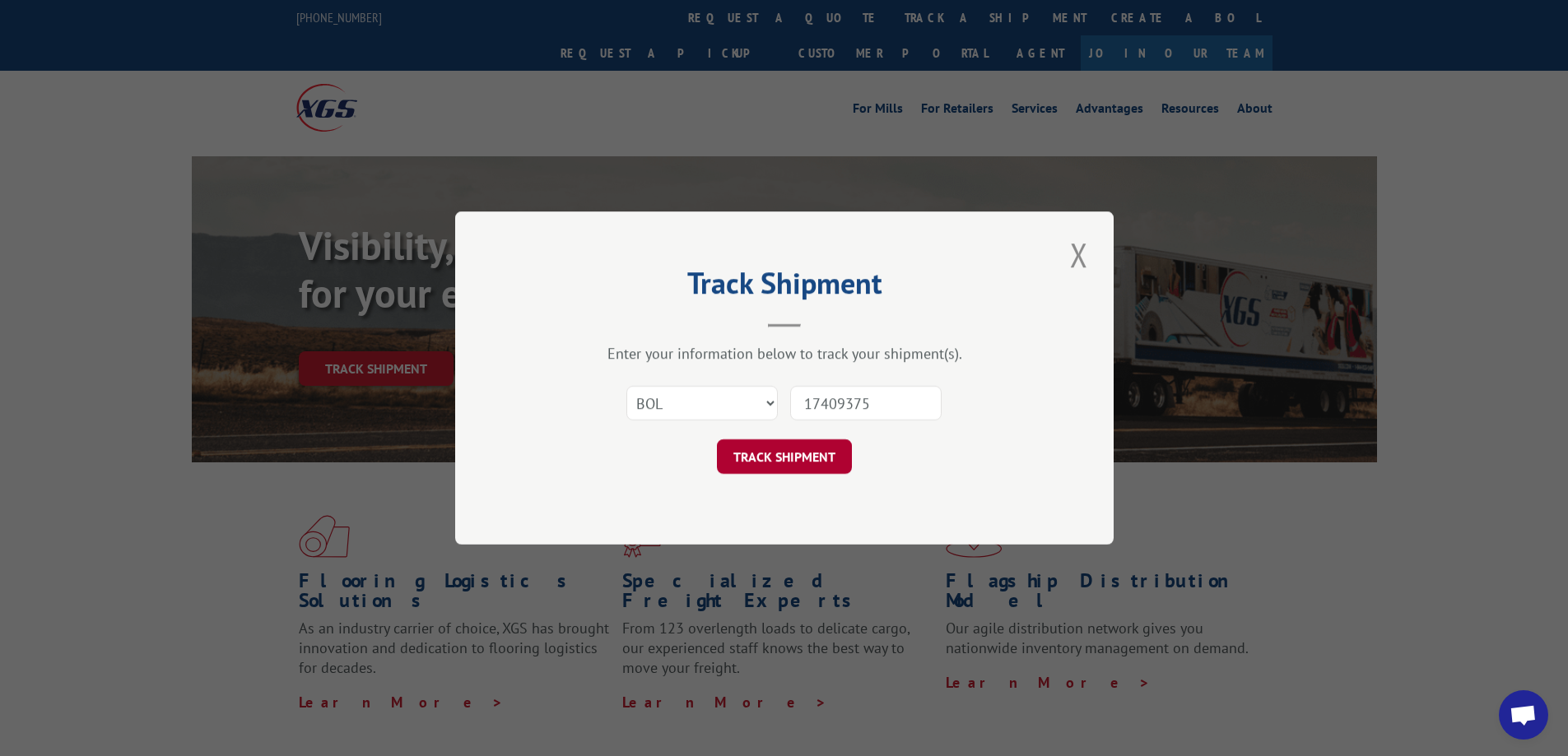
click at [787, 469] on button "TRACK SHIPMENT" at bounding box center [784, 457] width 135 height 34
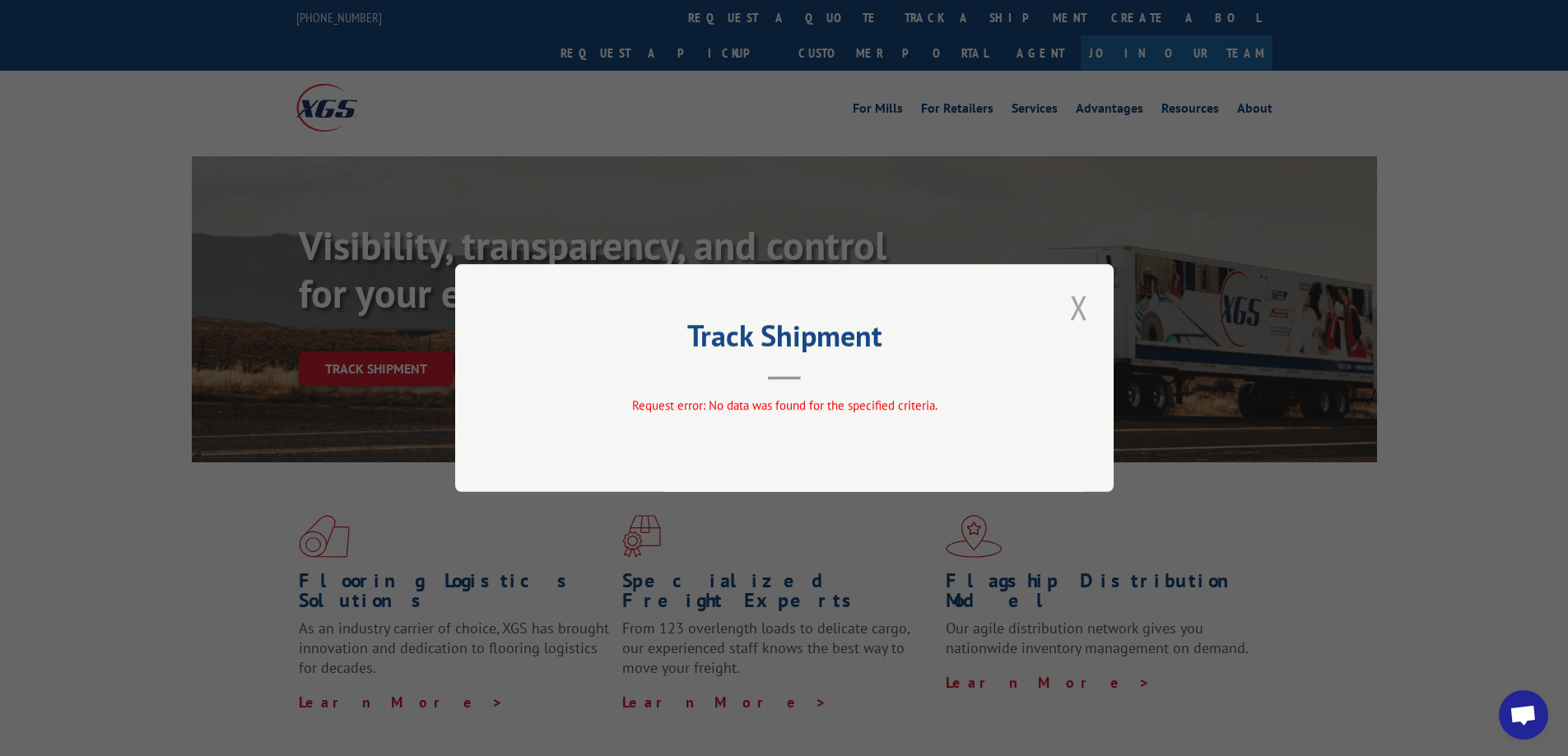
click at [1082, 303] on button "Close modal" at bounding box center [1078, 308] width 28 height 45
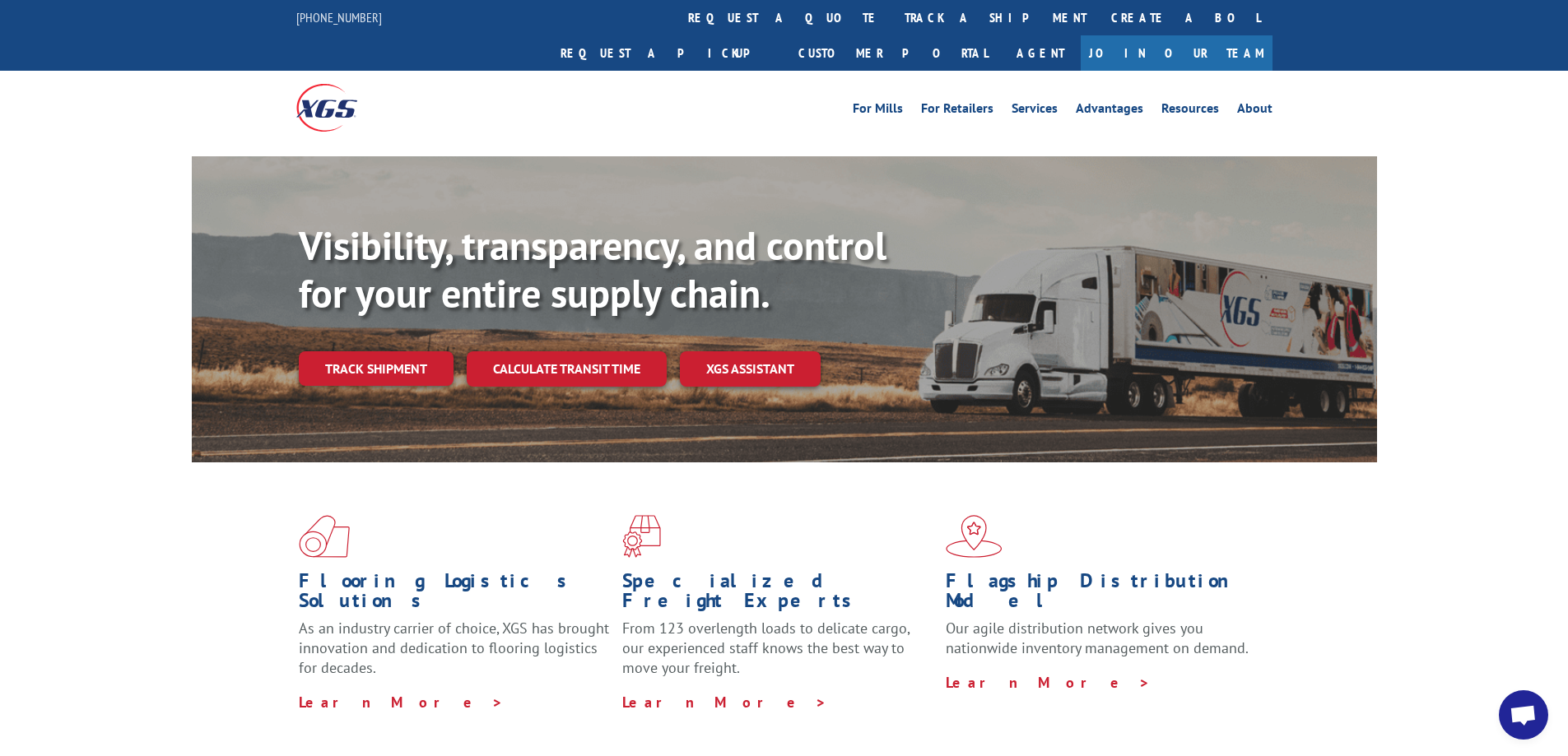
click at [415, 352] on link "Track shipment" at bounding box center [376, 368] width 155 height 34
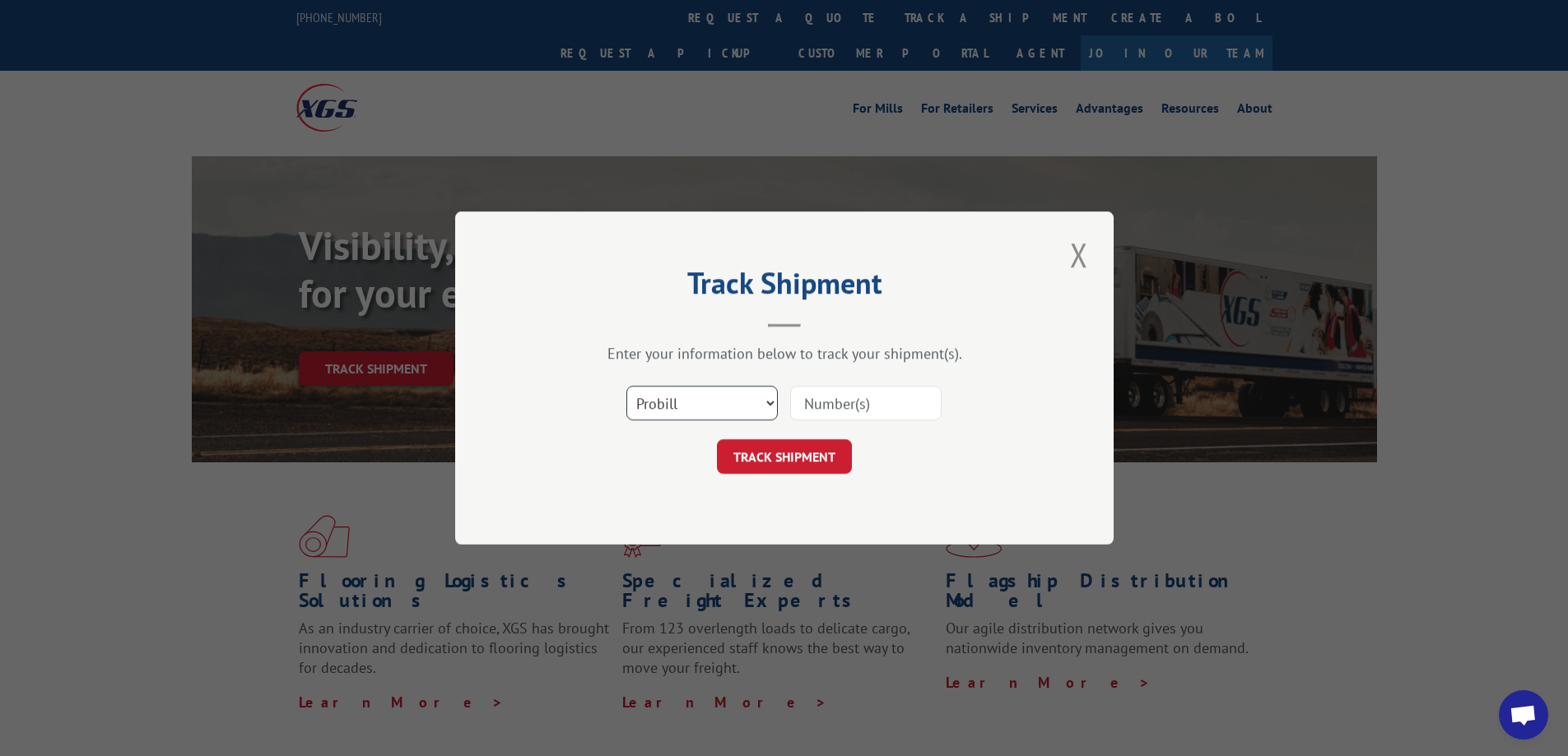
click at [711, 406] on select "Select category... Probill BOL PO" at bounding box center [702, 403] width 151 height 34
click at [627, 386] on select "Select category... Probill BOL PO" at bounding box center [702, 403] width 151 height 34
click at [857, 406] on input at bounding box center [866, 403] width 151 height 34
paste input "17409375"
type input "17409375"
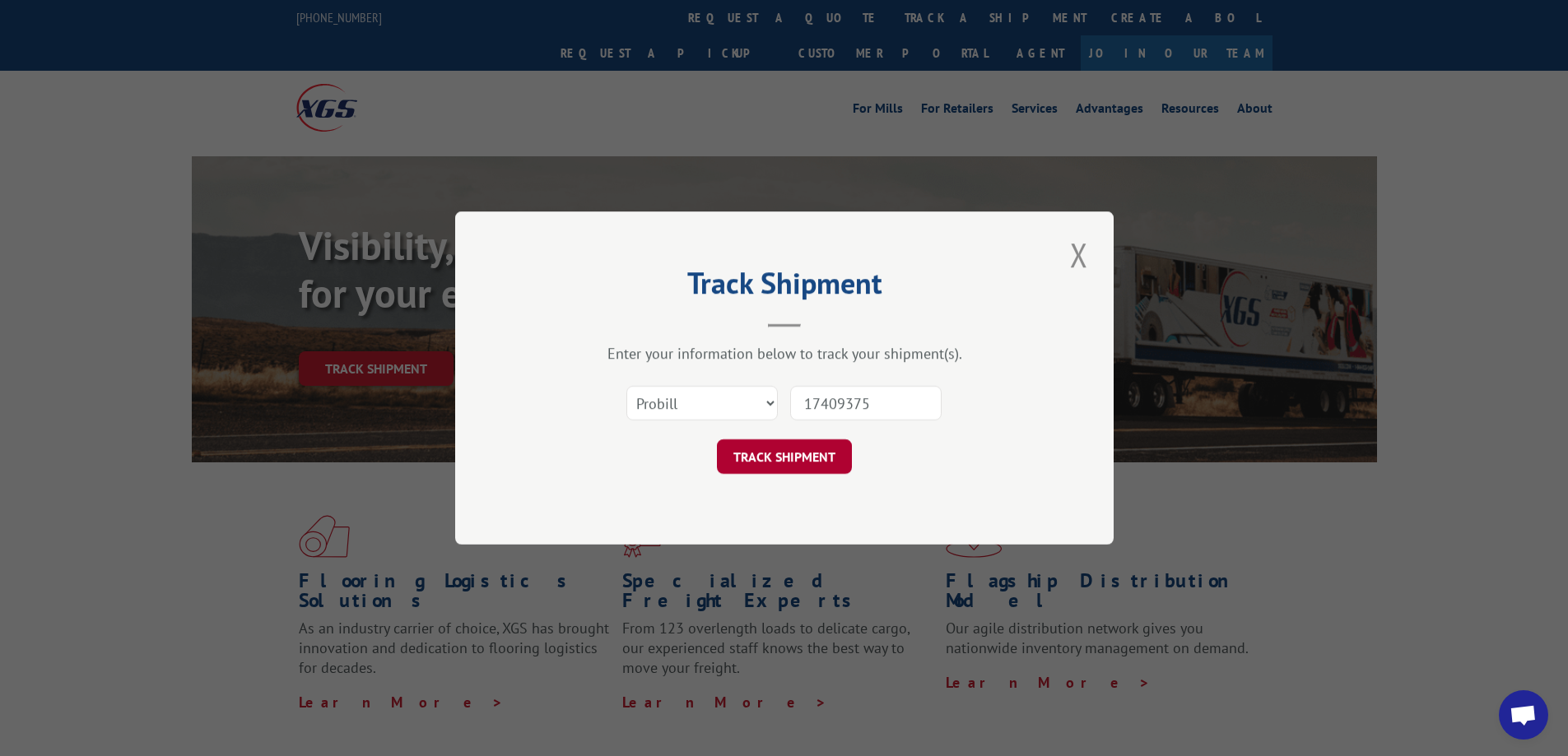
click at [775, 452] on button "TRACK SHIPMENT" at bounding box center [784, 457] width 135 height 34
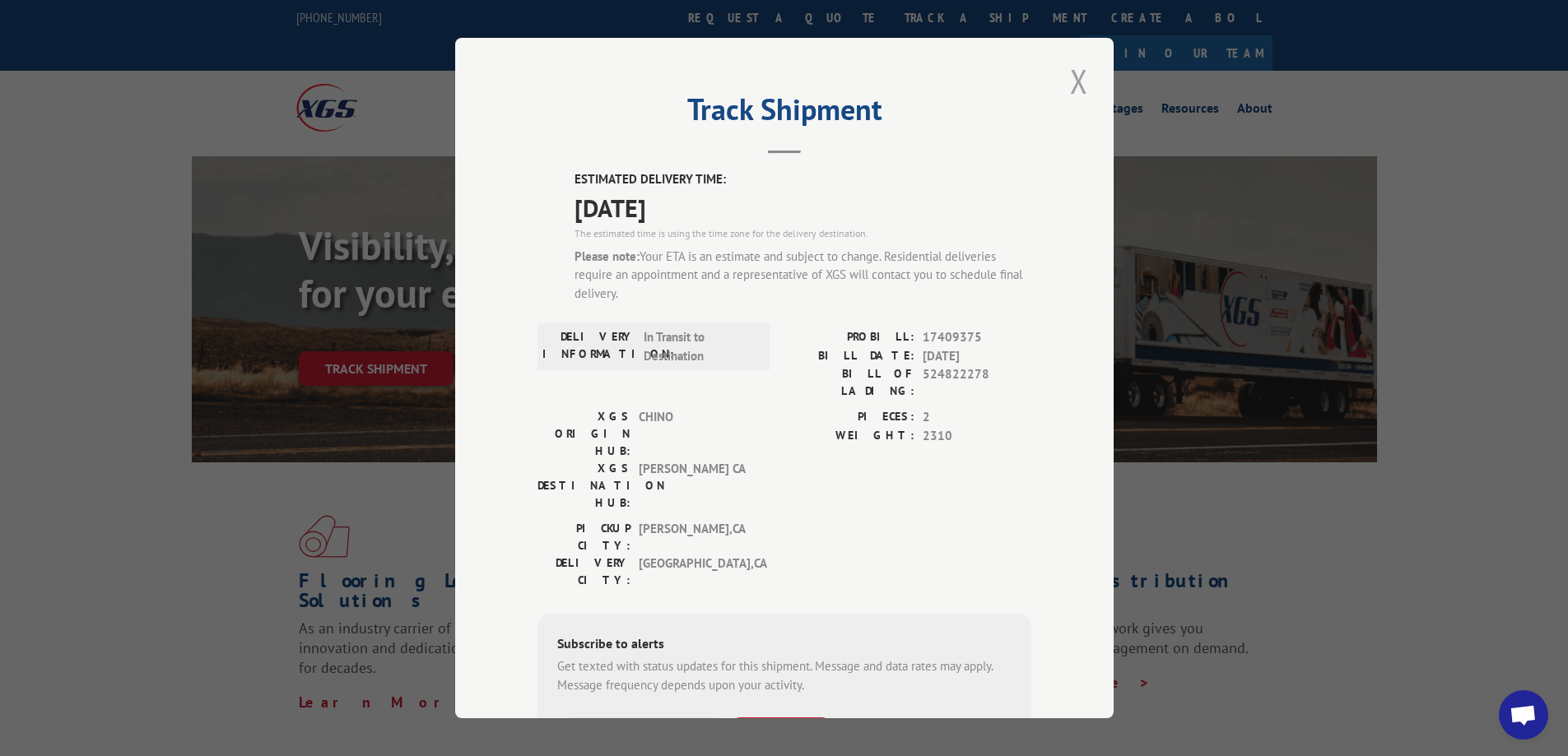
click at [1071, 84] on button "Close modal" at bounding box center [1078, 81] width 28 height 45
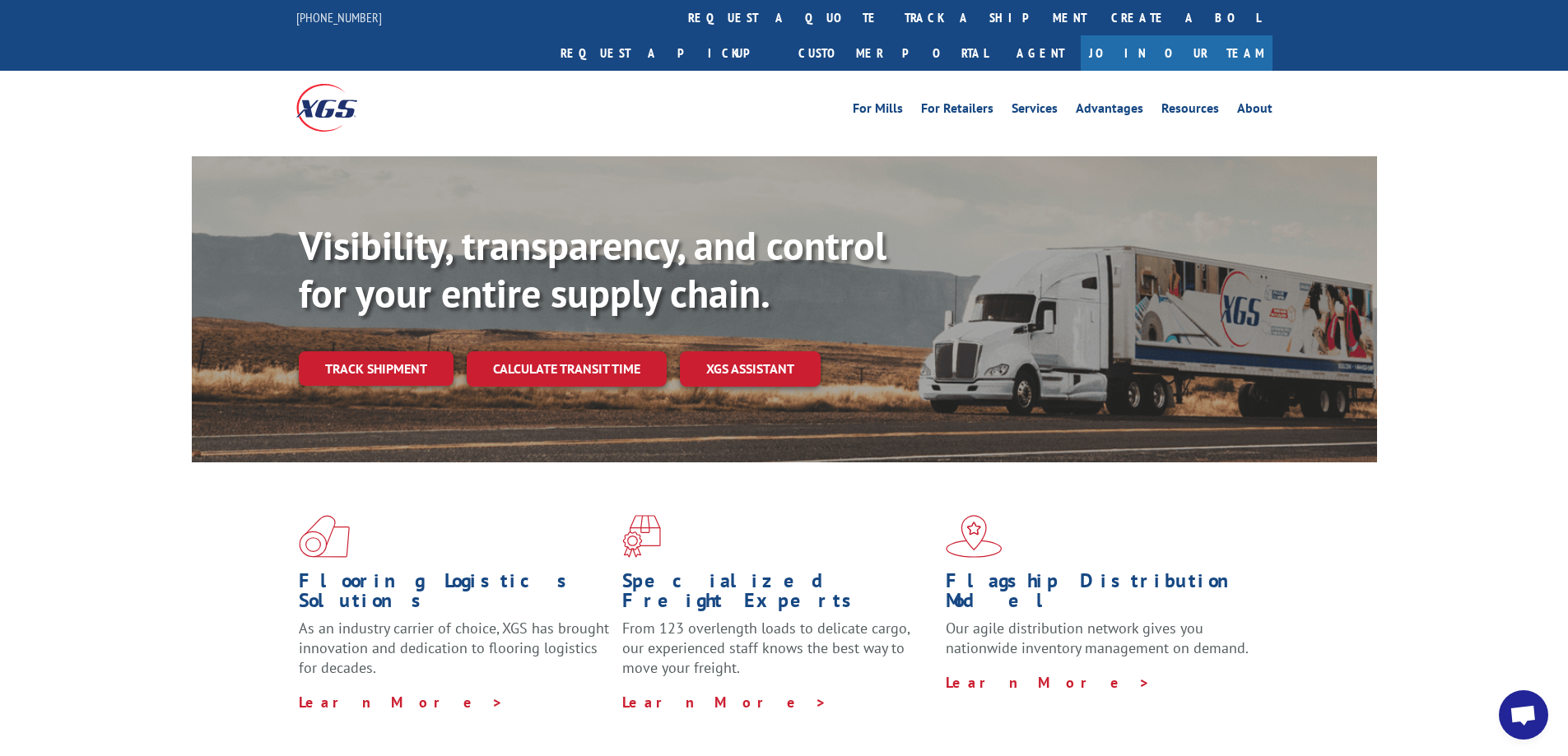
click at [1435, 92] on div "For [PERSON_NAME] For Retailers Services Advantages Resources About For [PERSON…" at bounding box center [784, 107] width 1568 height 73
